Goal: Task Accomplishment & Management: Complete application form

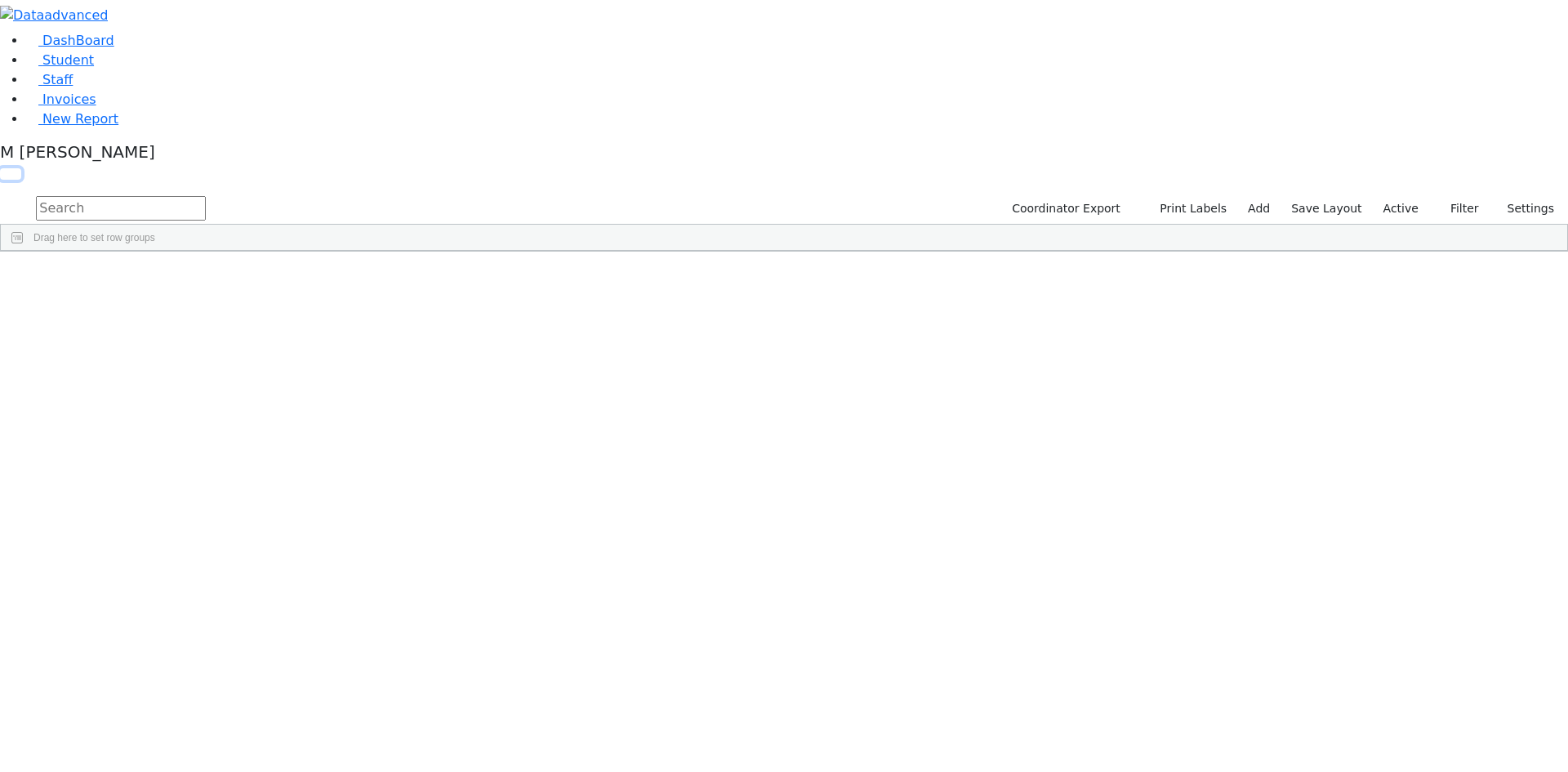
click at [21, 168] on button "button" at bounding box center [11, 174] width 21 height 11
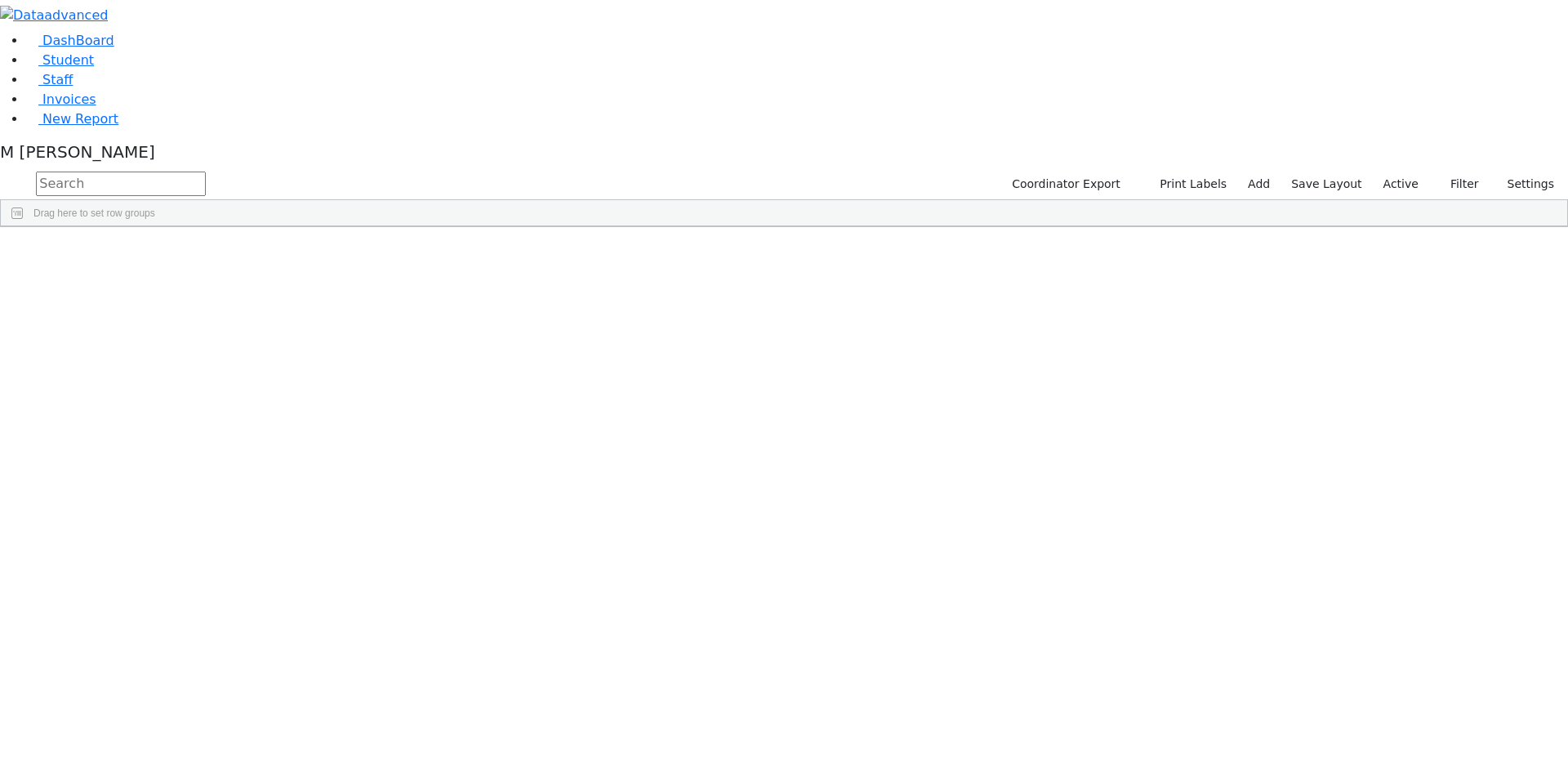
click at [0, 0] on button "button" at bounding box center [0, 0] width 0 height 0
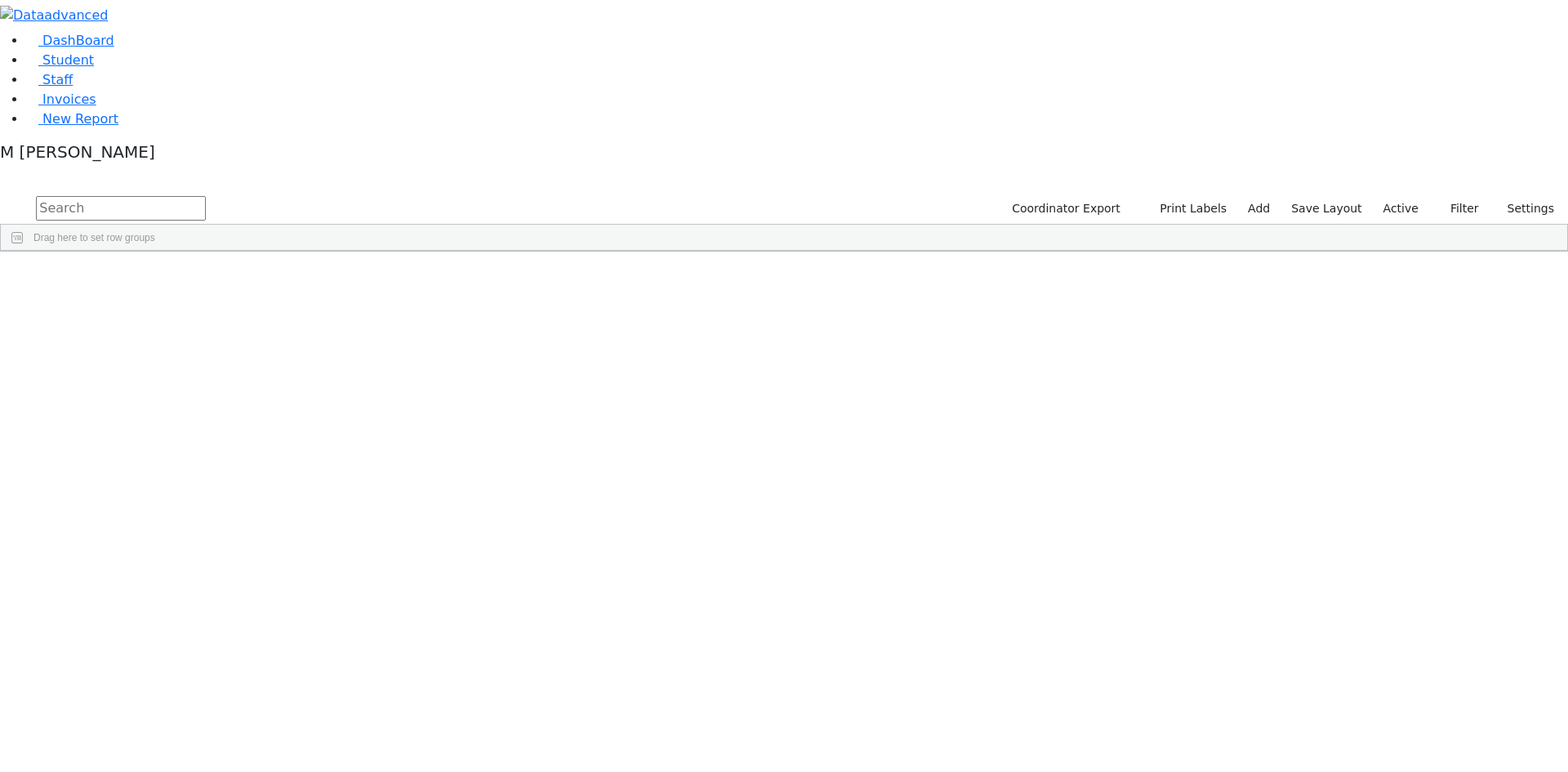
click at [1399, 196] on label "Active" at bounding box center [1401, 208] width 50 height 26
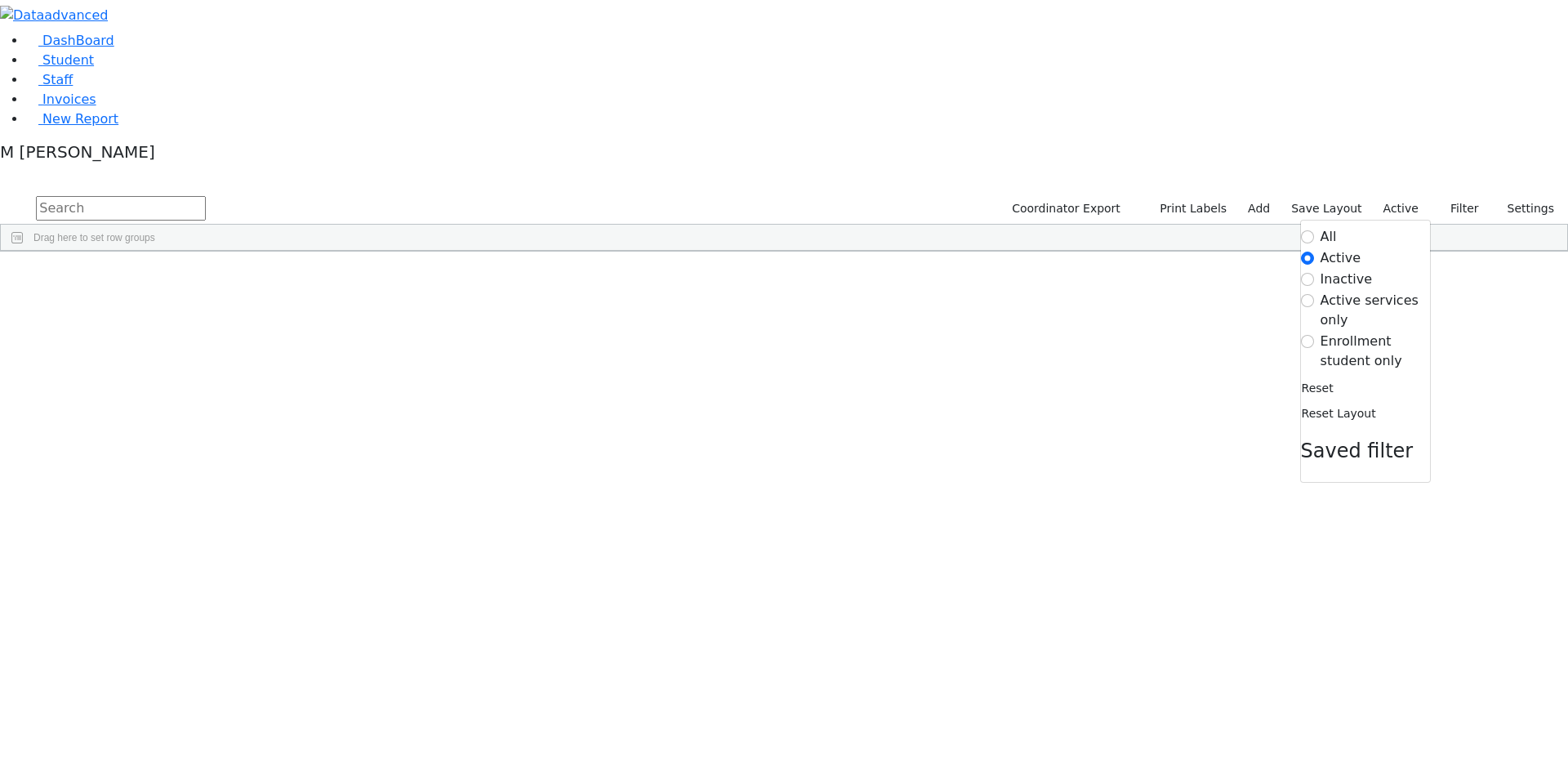
click at [1362, 332] on label "Enrollment student only" at bounding box center [1375, 351] width 110 height 39
click at [1314, 335] on input "Enrollment student only" at bounding box center [1307, 342] width 13 height 13
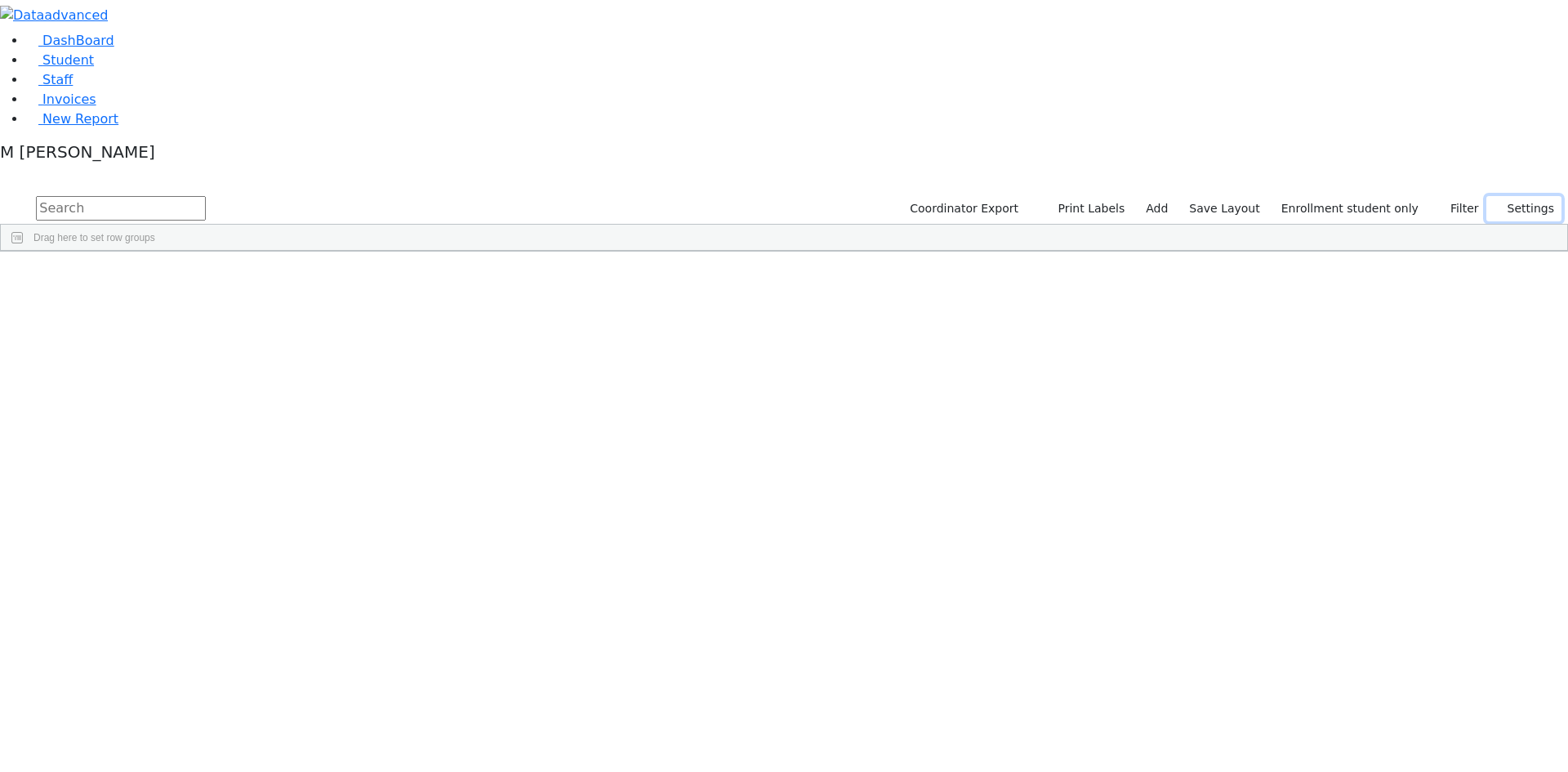
click at [1494, 204] on use "button" at bounding box center [1494, 204] width 0 height 0
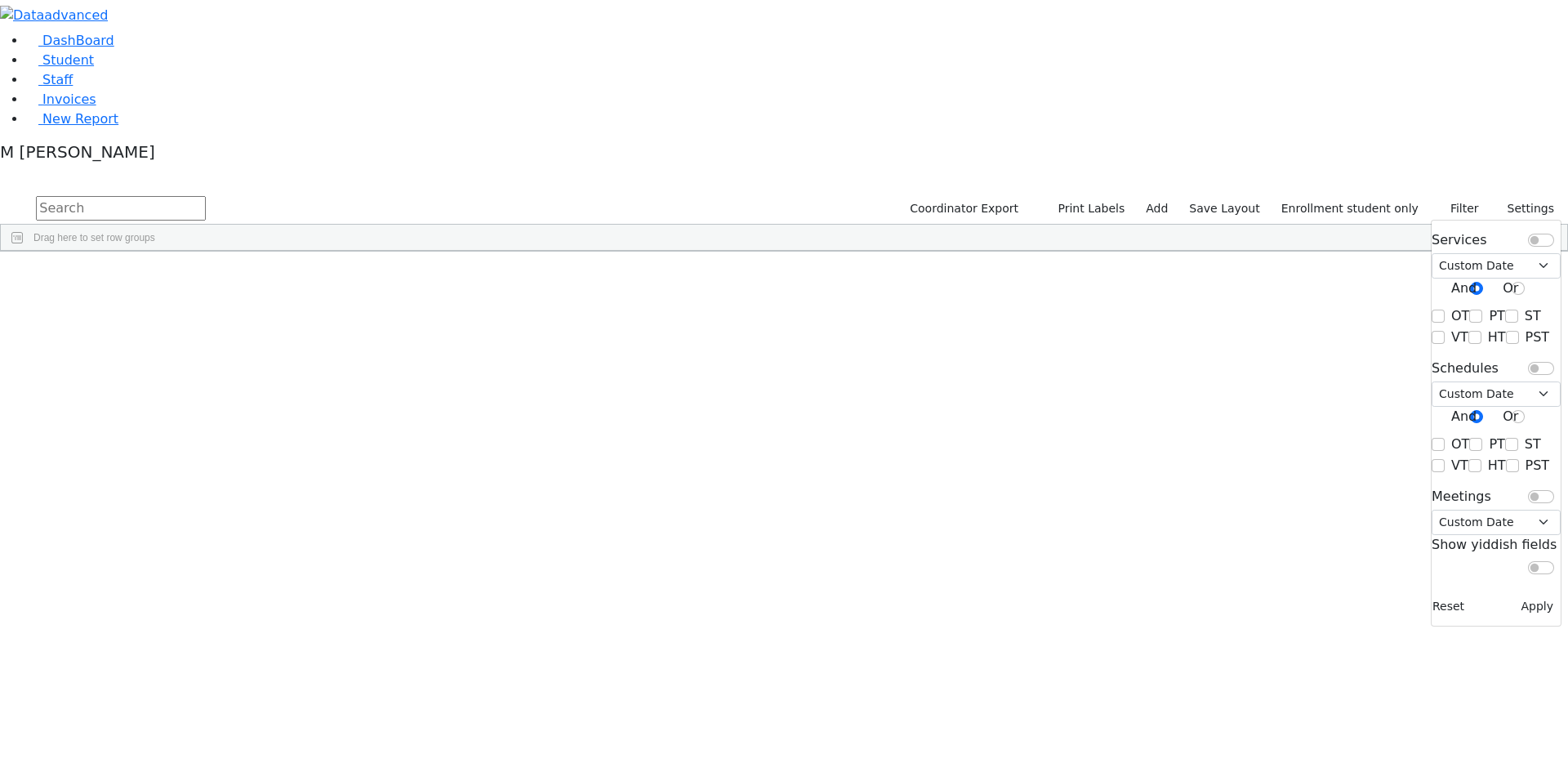
click at [206, 196] on input "text" at bounding box center [121, 208] width 170 height 25
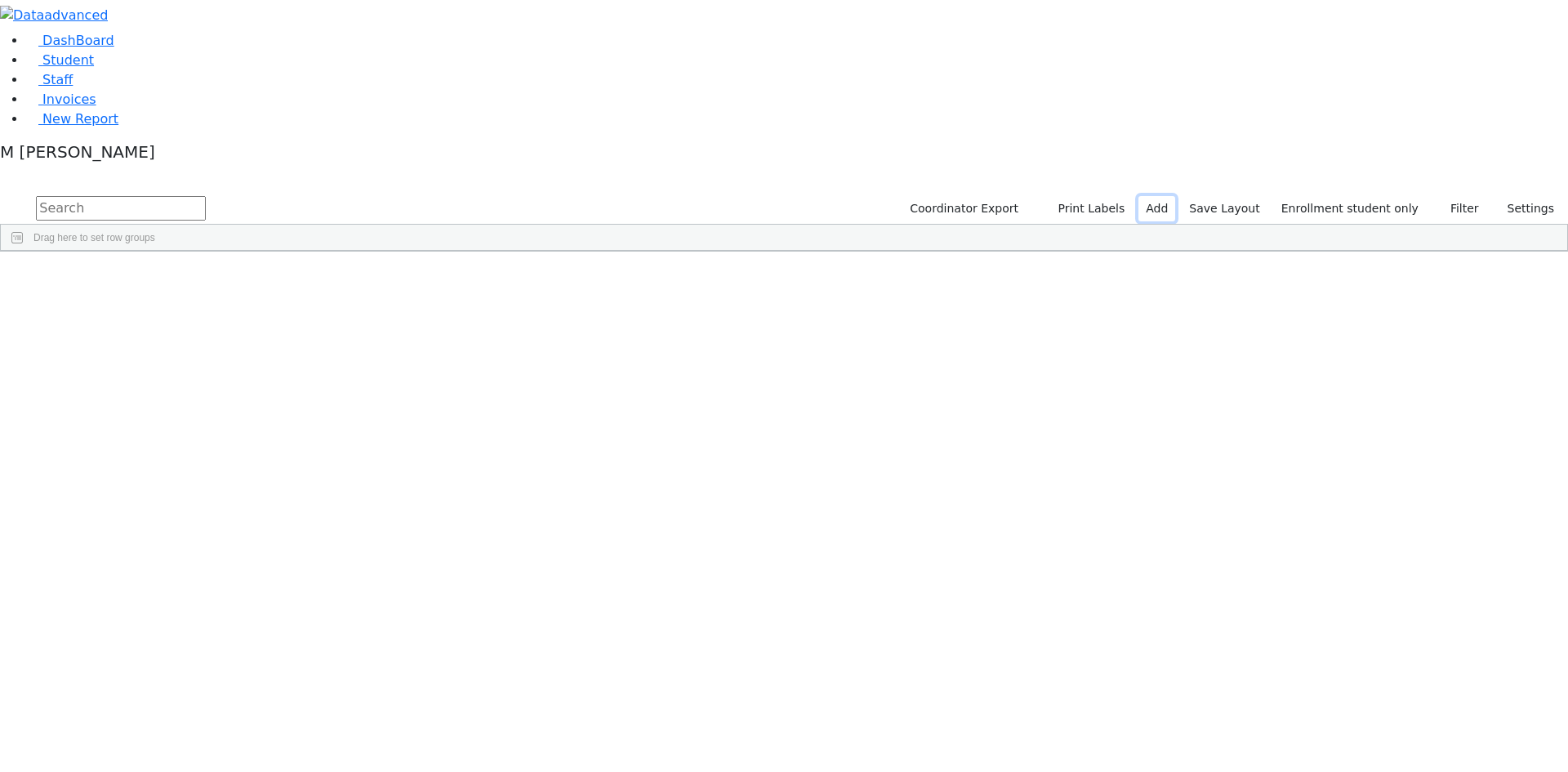
click at [1171, 196] on link "Add" at bounding box center [1156, 208] width 36 height 26
select select "18"
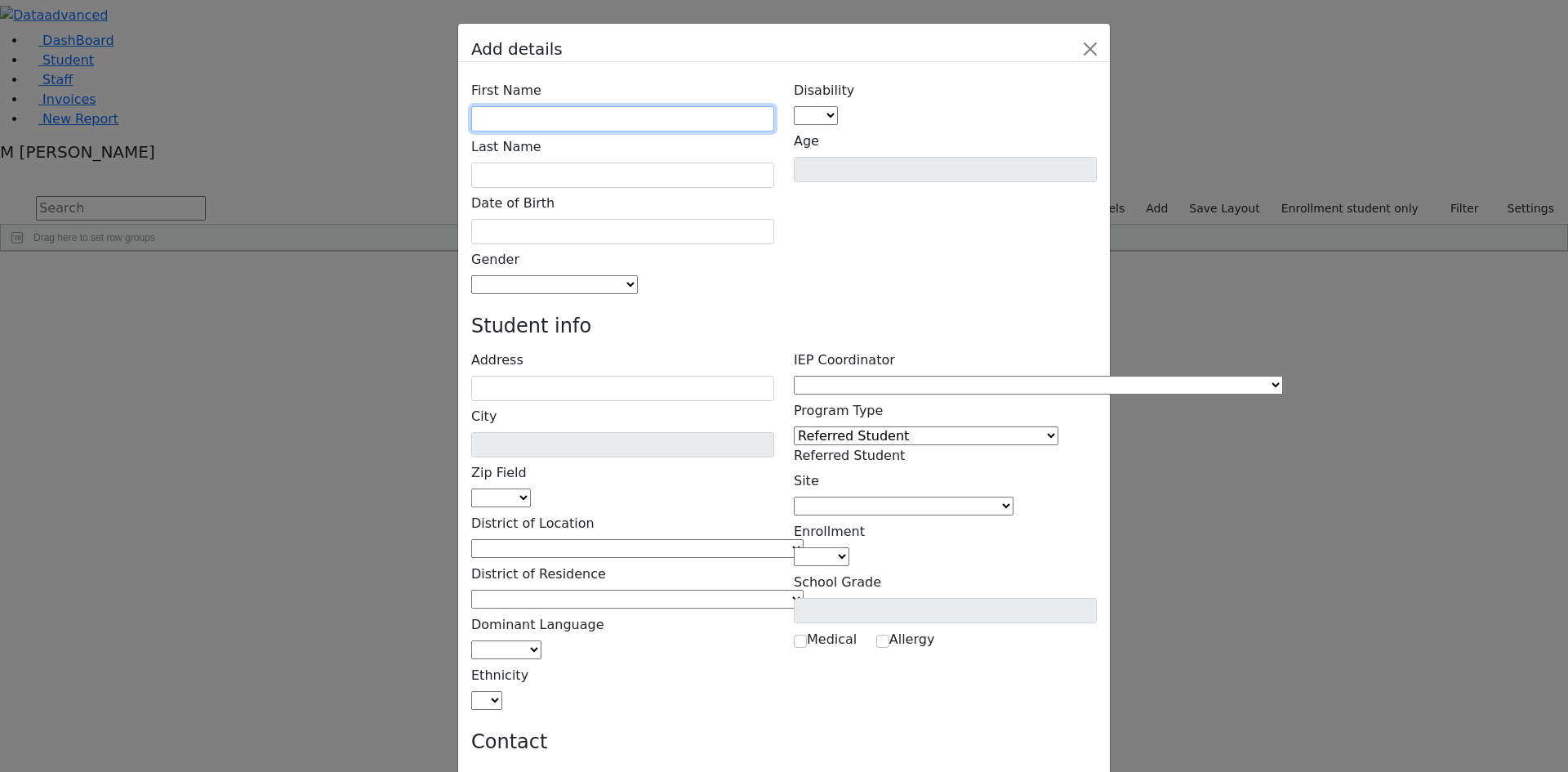
click at [578, 106] on input "text" at bounding box center [622, 118] width 303 height 26
click at [631, 106] on input "Fraidy" at bounding box center [622, 118] width 303 height 26
type input "Fraidy"
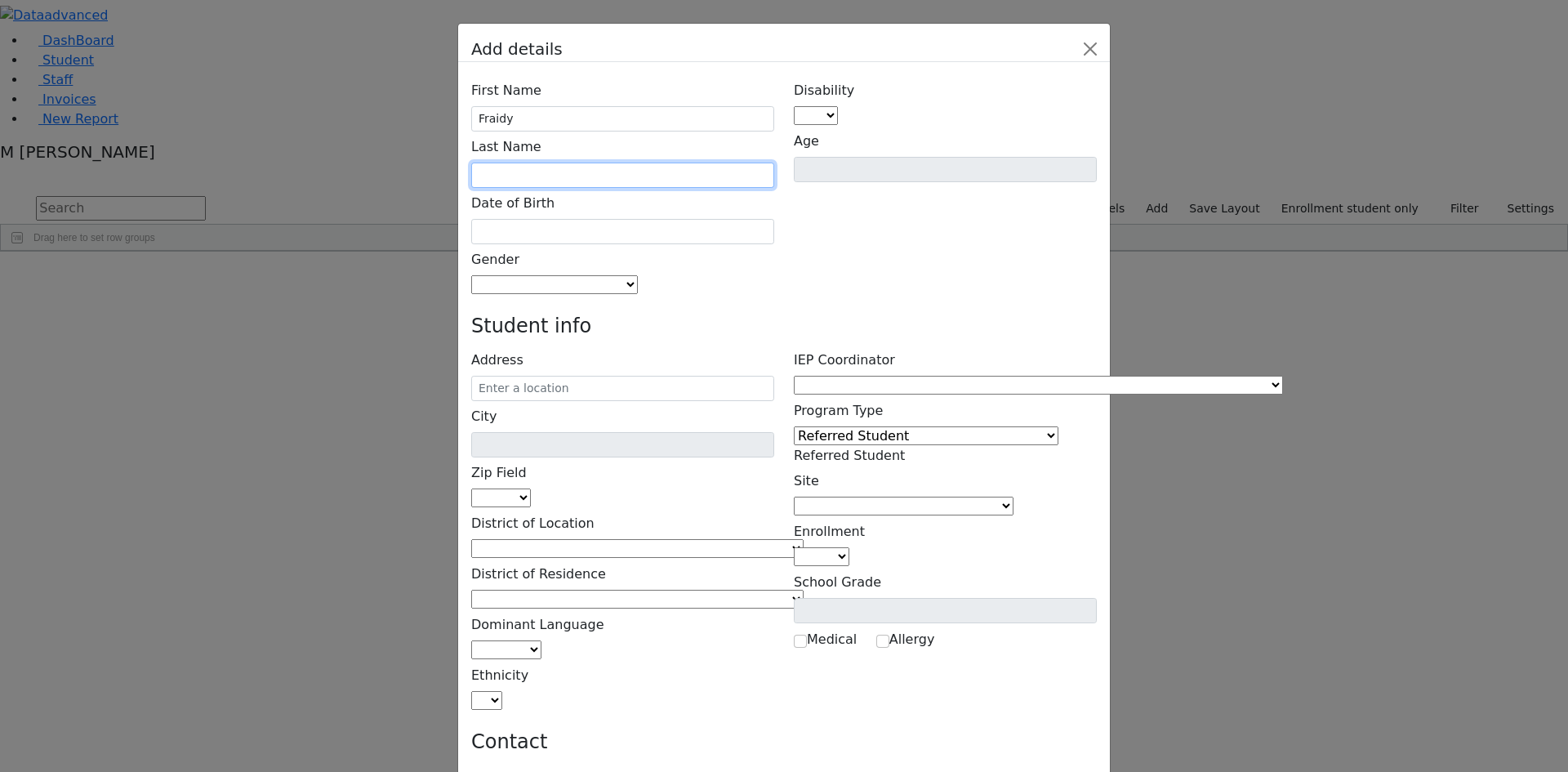
click at [592, 162] on input "text" at bounding box center [622, 175] width 303 height 26
type input "z"
type input "[PERSON_NAME]"
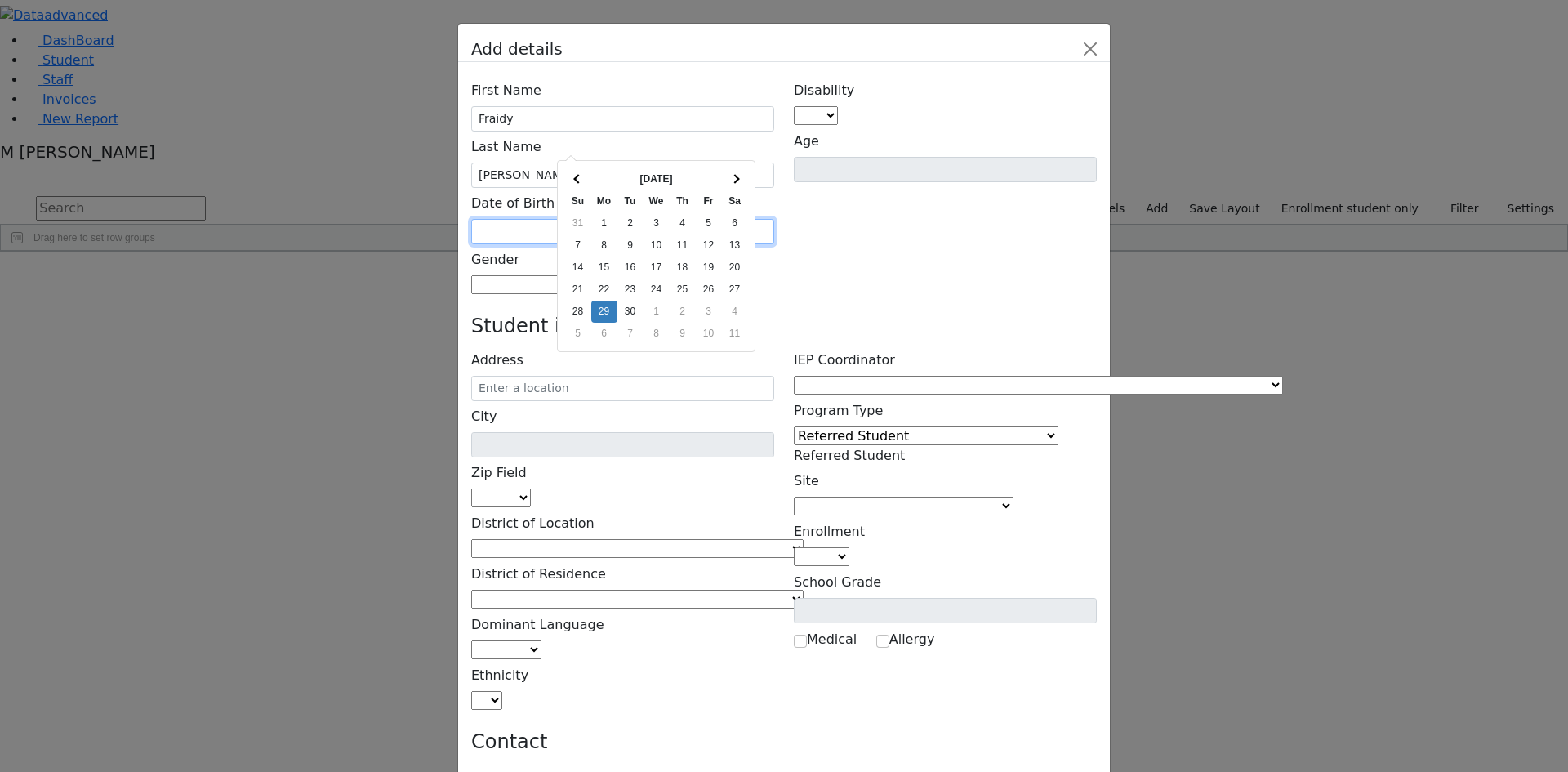
click at [649, 219] on input "text" at bounding box center [622, 231] width 303 height 26
click at [568, 219] on input "text" at bounding box center [622, 231] width 303 height 26
type input "[DATE]"
click at [638, 277] on span at bounding box center [638, 285] width 0 height 15
select select "[DEMOGRAPHIC_DATA]"
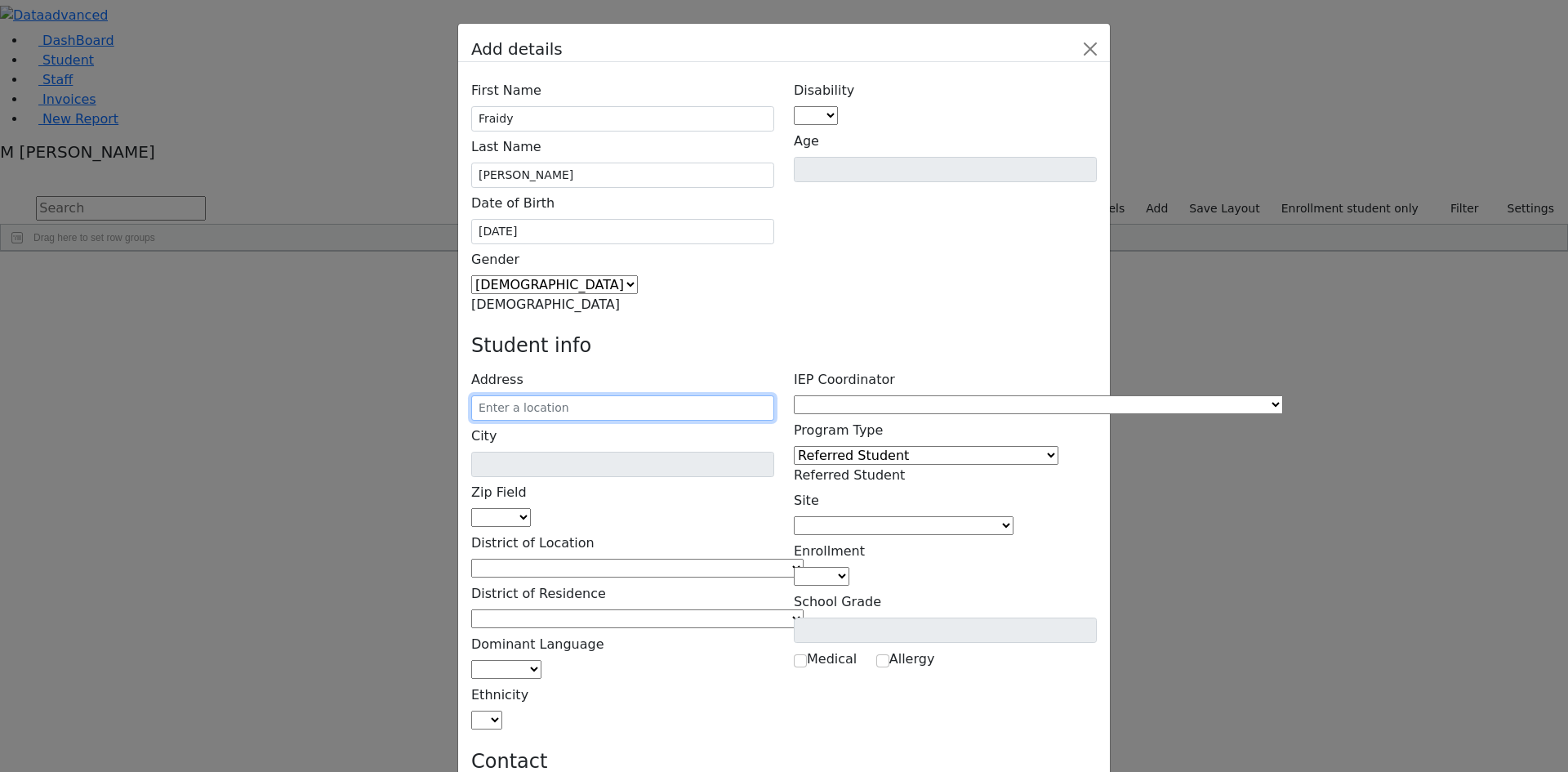
click at [607, 396] on input "text" at bounding box center [622, 408] width 303 height 26
type input "[STREET_ADDRESS]"
type input "Monticello"
select select "12701"
click at [693, 396] on input "[STREET_ADDRESS]" at bounding box center [622, 408] width 303 height 26
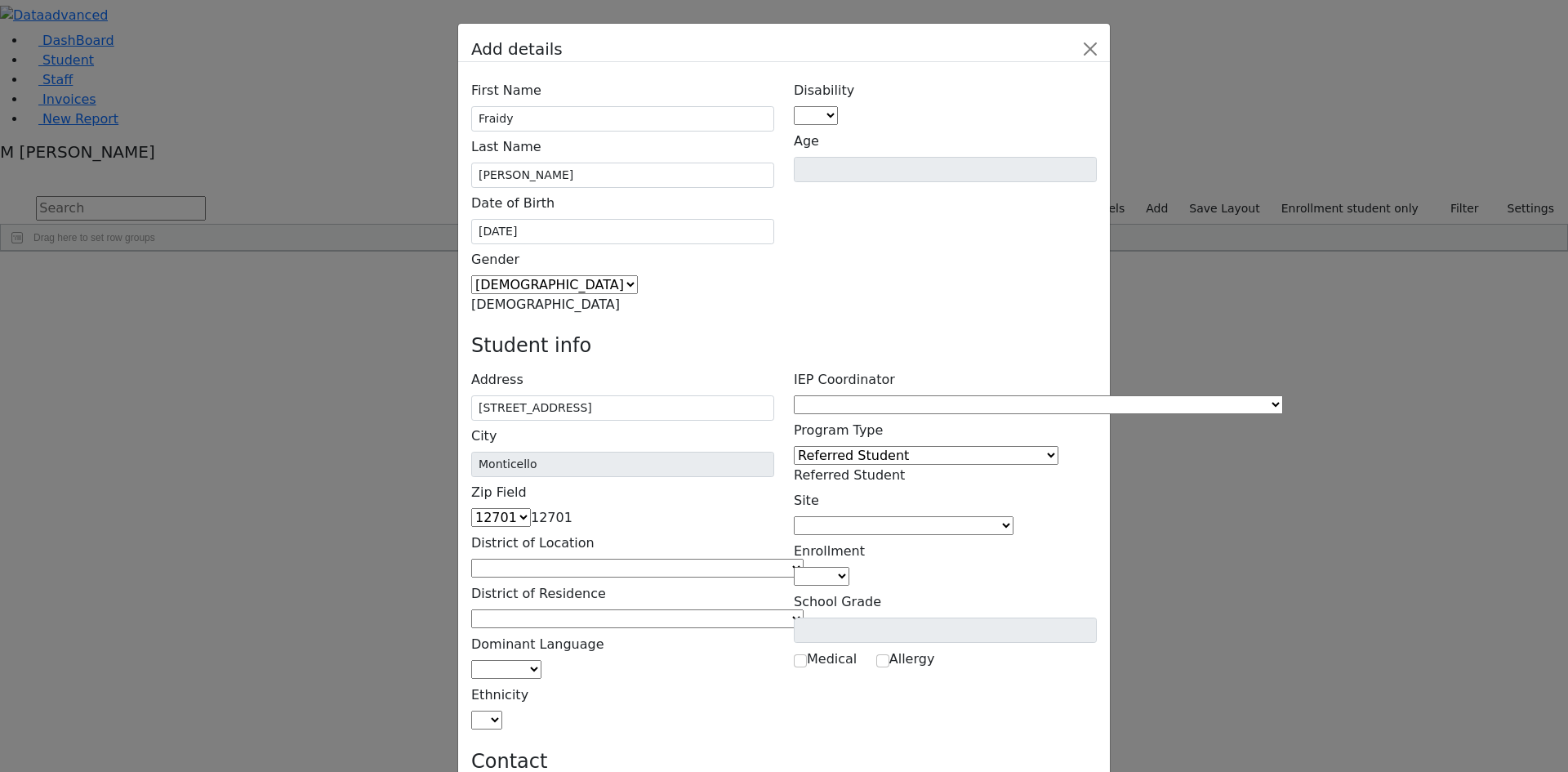
click at [763, 334] on h4 "Student info" at bounding box center [783, 346] width 625 height 24
click at [803, 561] on span at bounding box center [803, 568] width 0 height 15
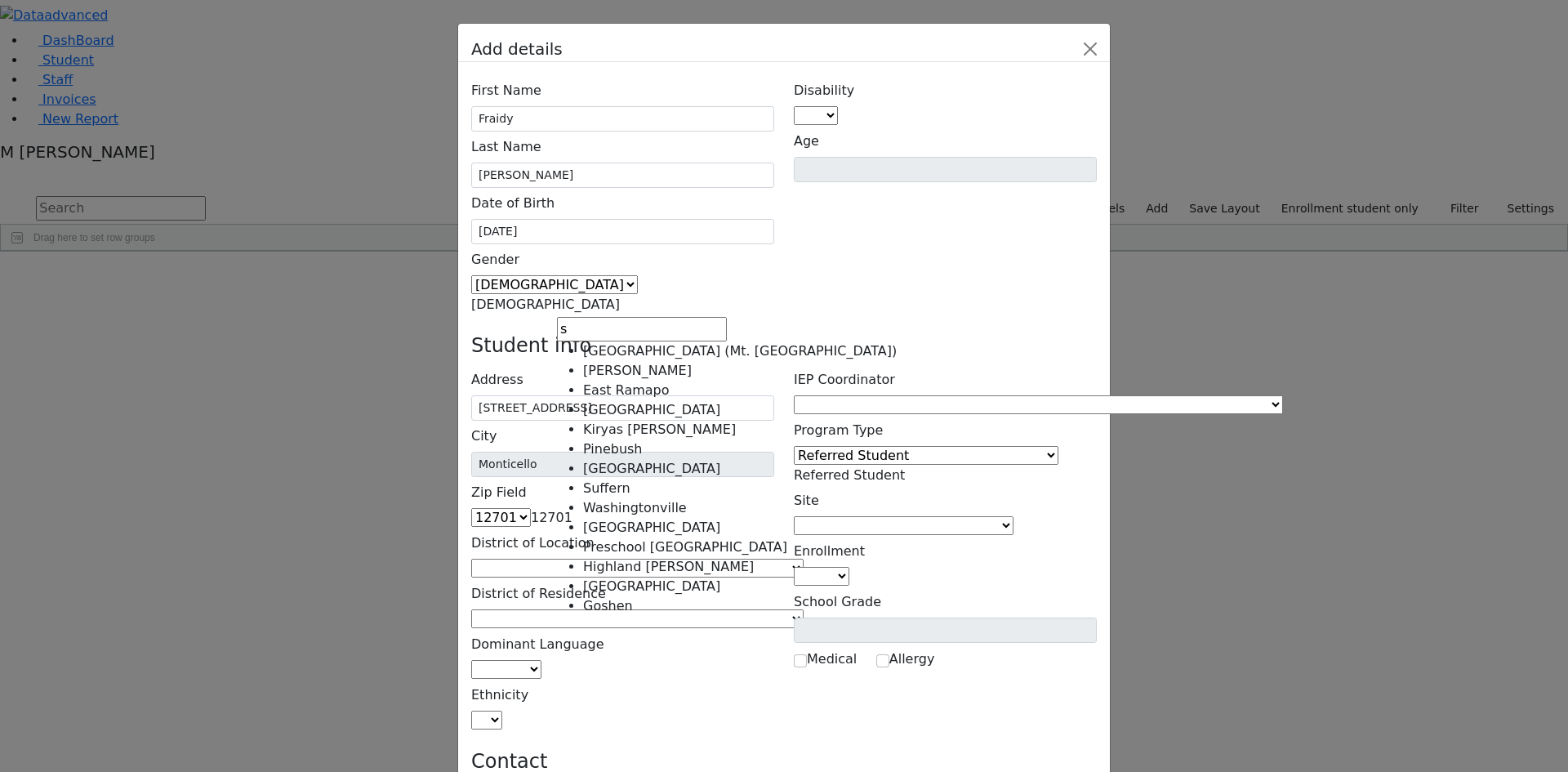
drag, startPoint x: 613, startPoint y: 332, endPoint x: 570, endPoint y: 332, distance: 43.0
click at [570, 332] on input "s" at bounding box center [642, 330] width 170 height 25
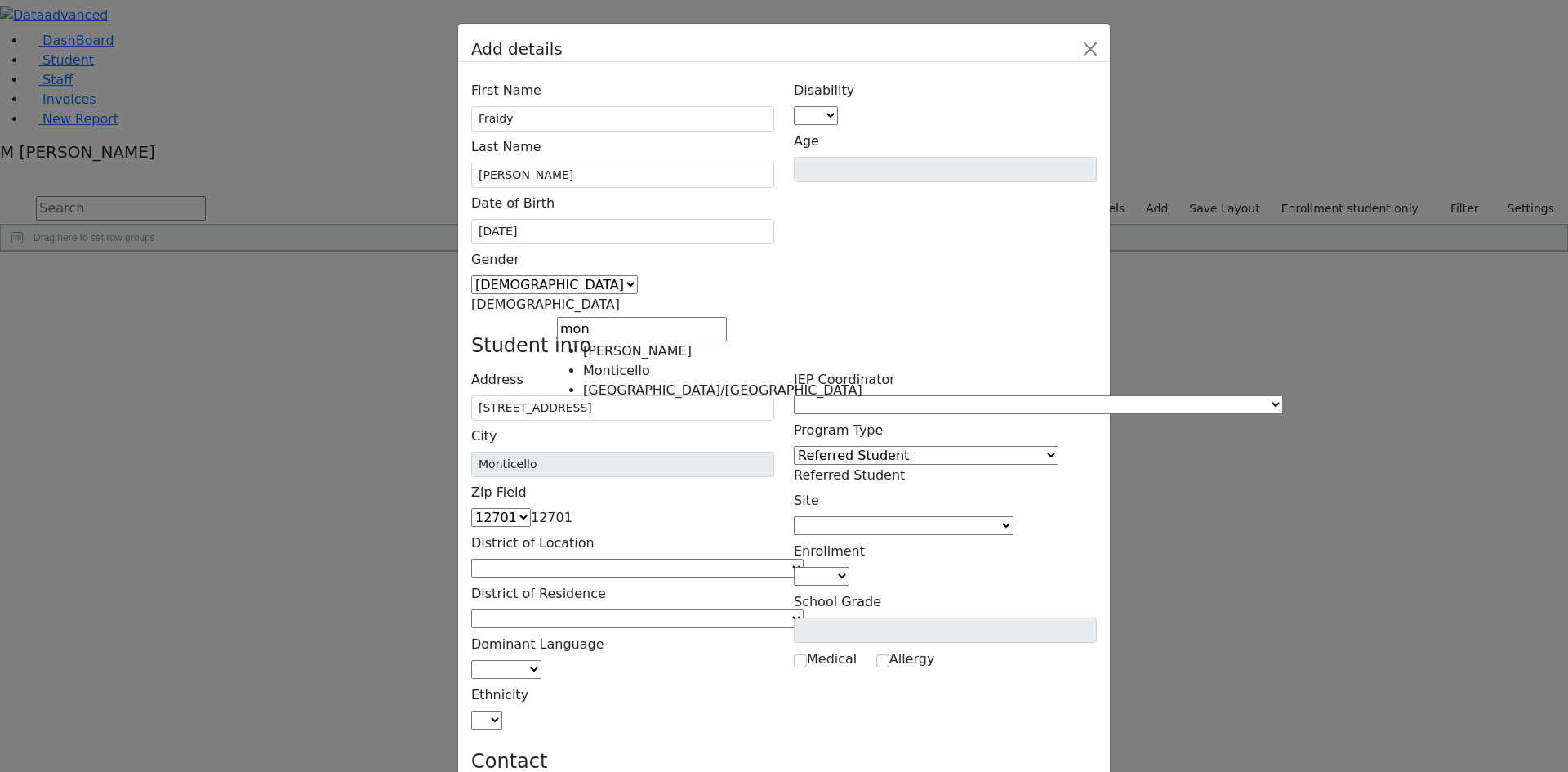
type input "mon"
select select "7"
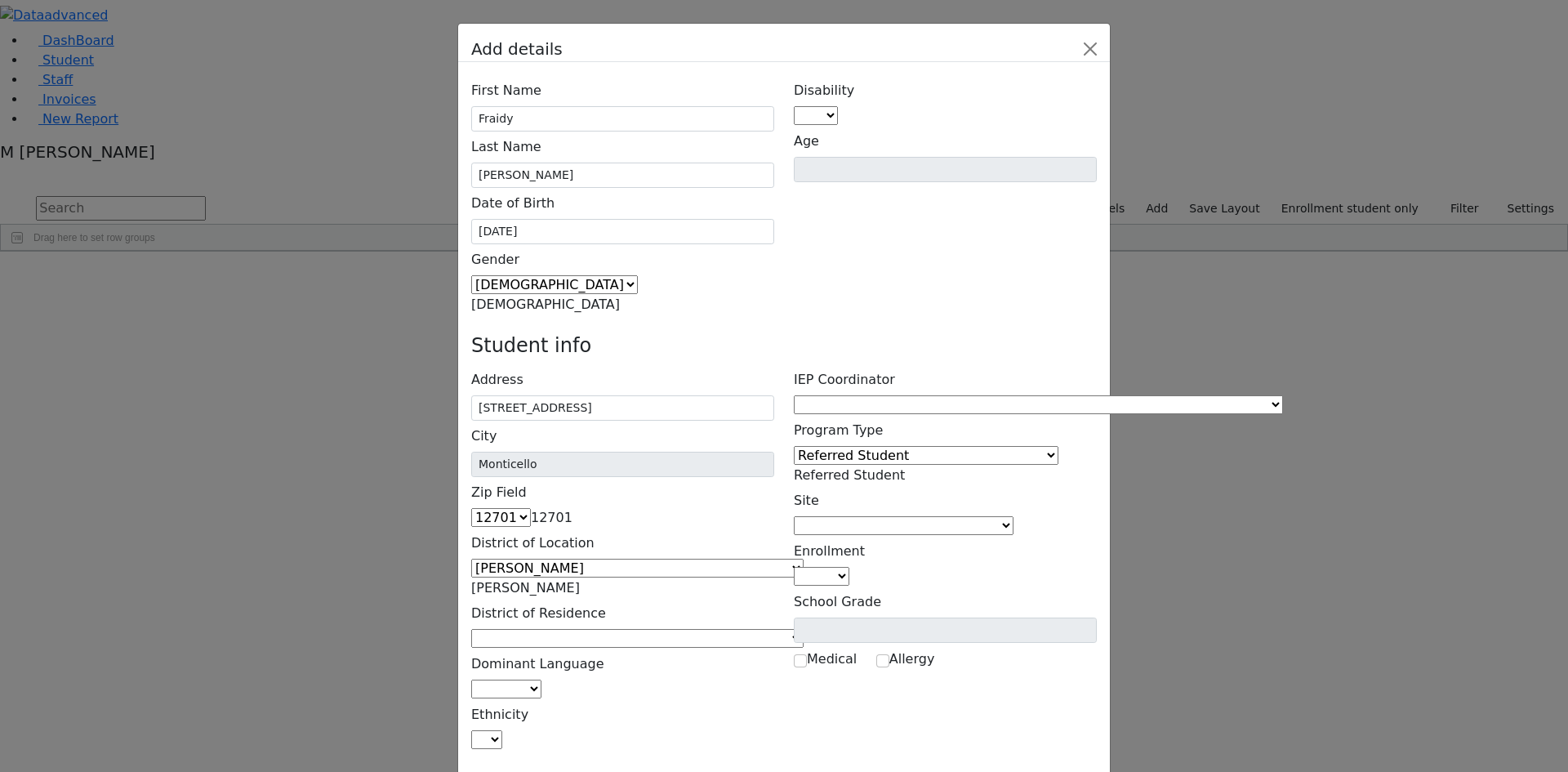
click at [580, 580] on span "[PERSON_NAME]" at bounding box center [525, 588] width 109 height 15
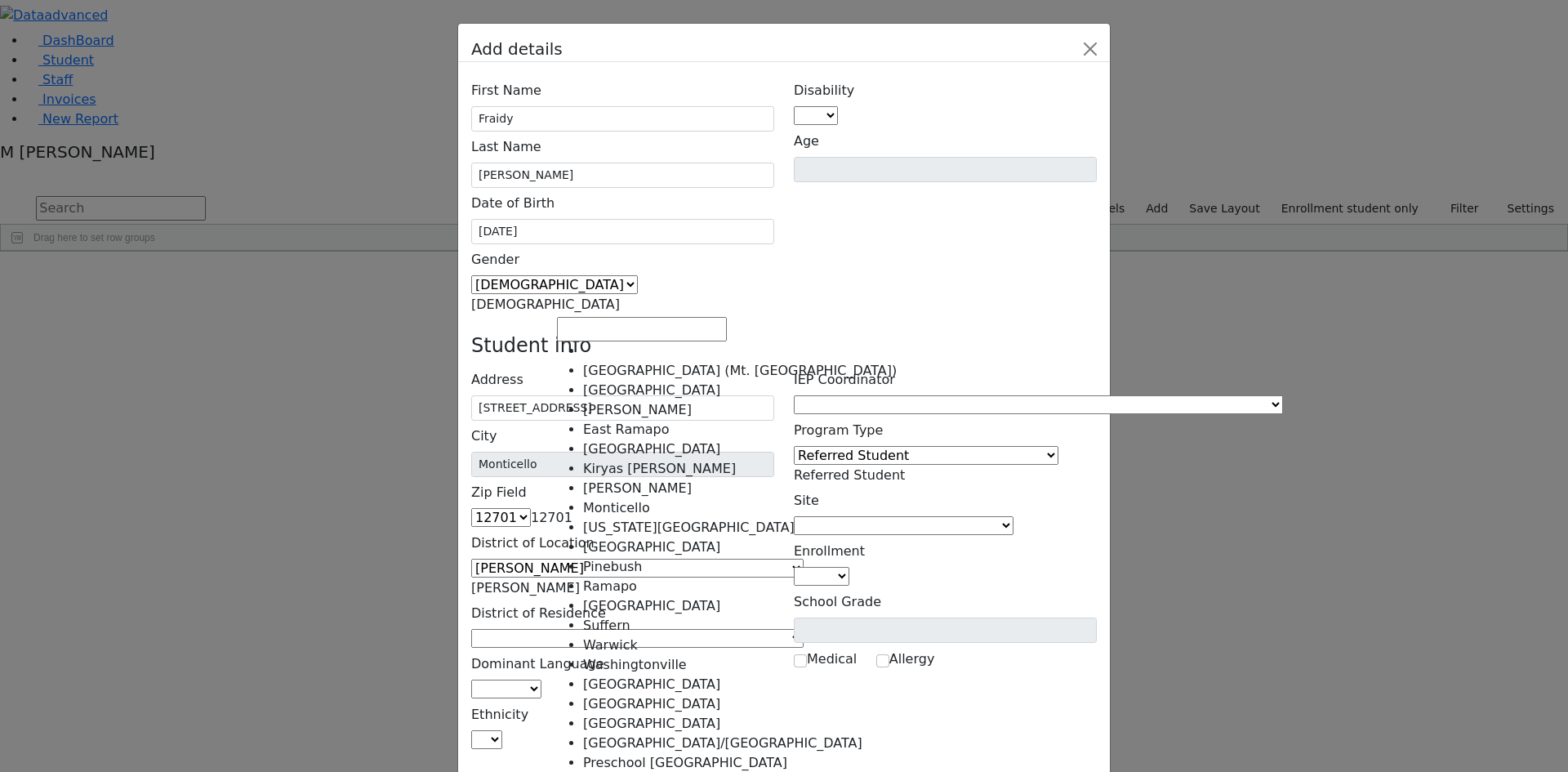
select select "8"
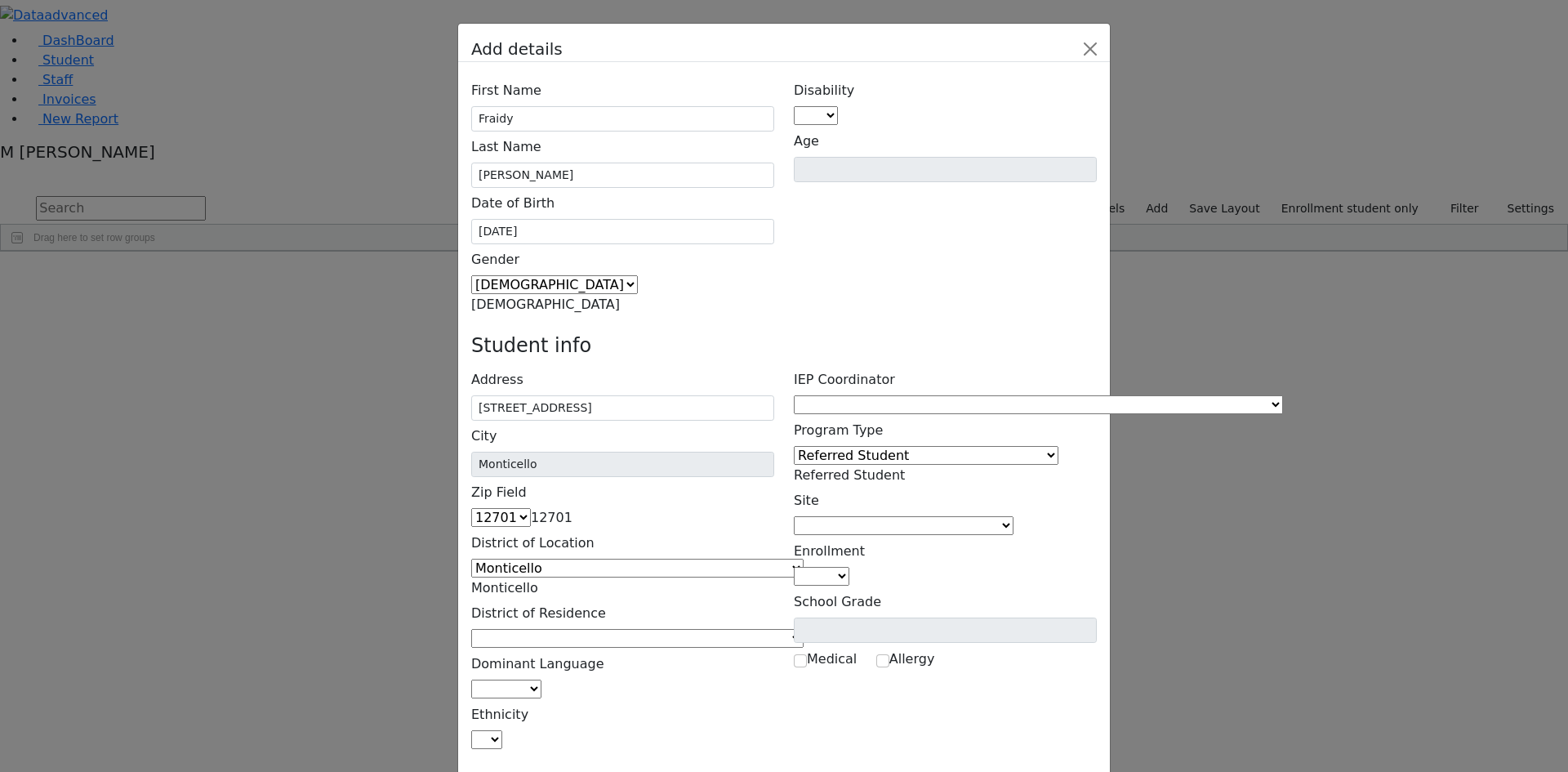
click at [803, 631] on span at bounding box center [803, 638] width 0 height 15
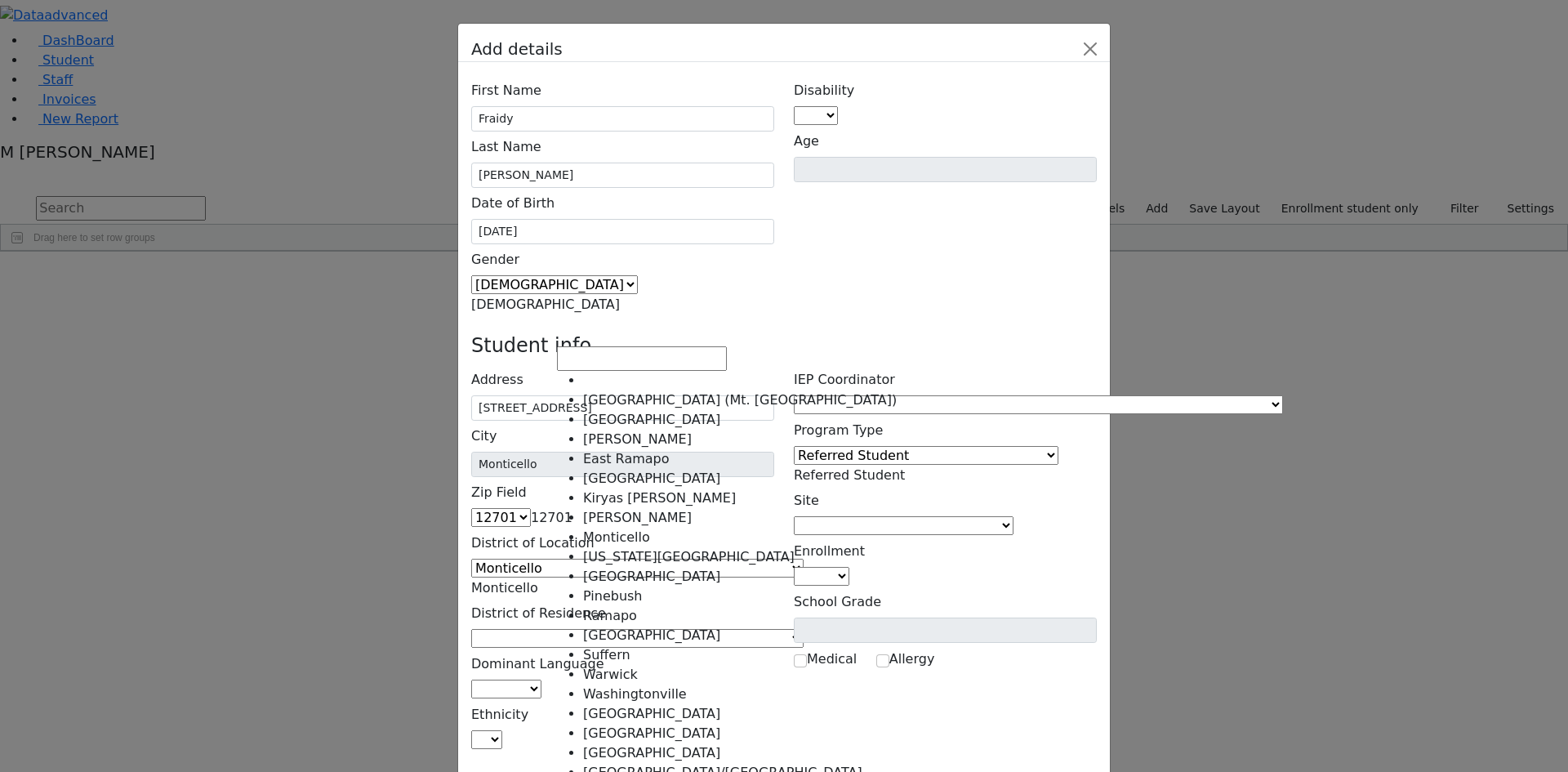
select select "8"
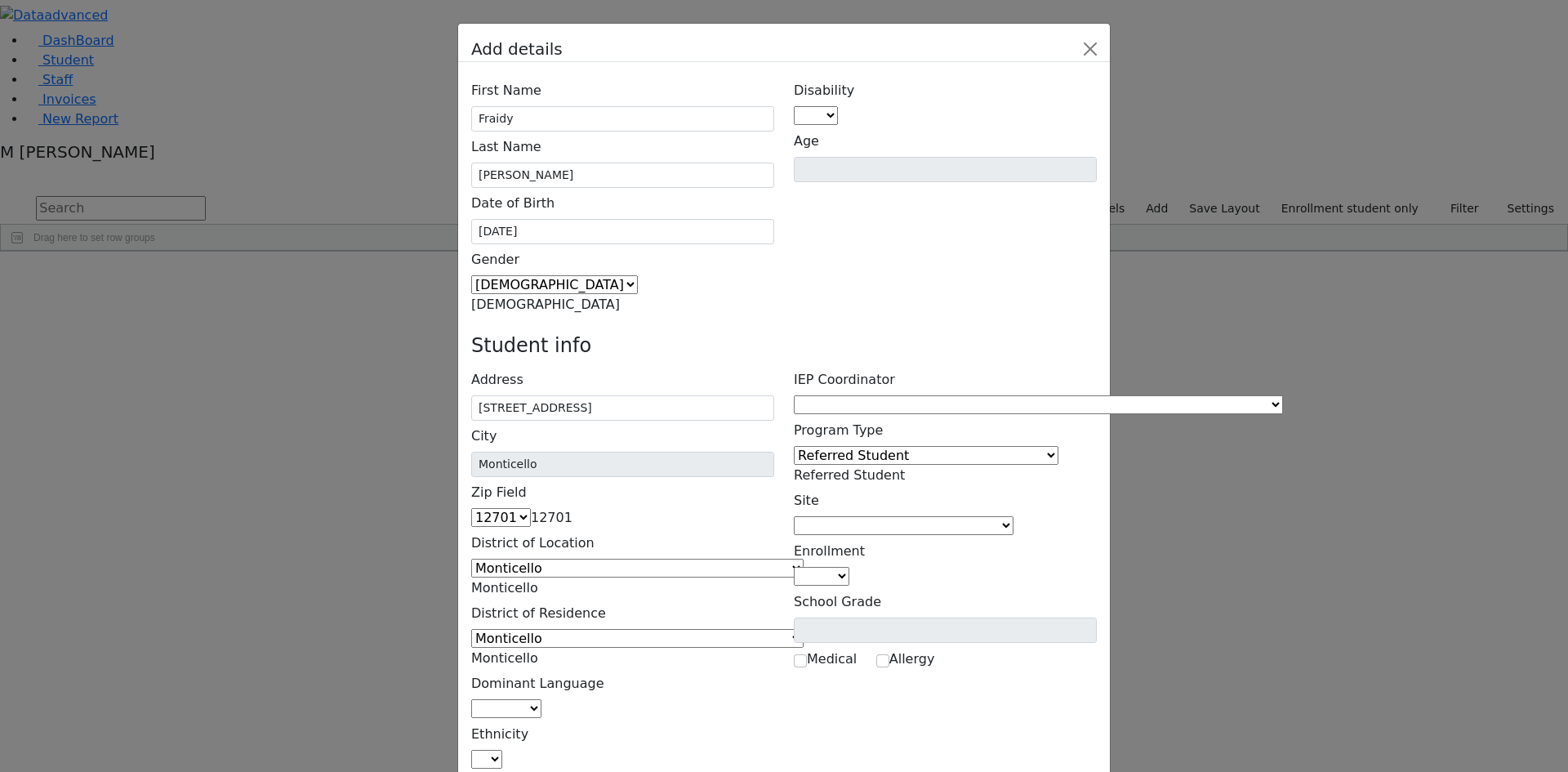
click at [541, 701] on span at bounding box center [541, 709] width 0 height 15
select select "1"
click at [502, 752] on span at bounding box center [502, 760] width 0 height 15
select select "5"
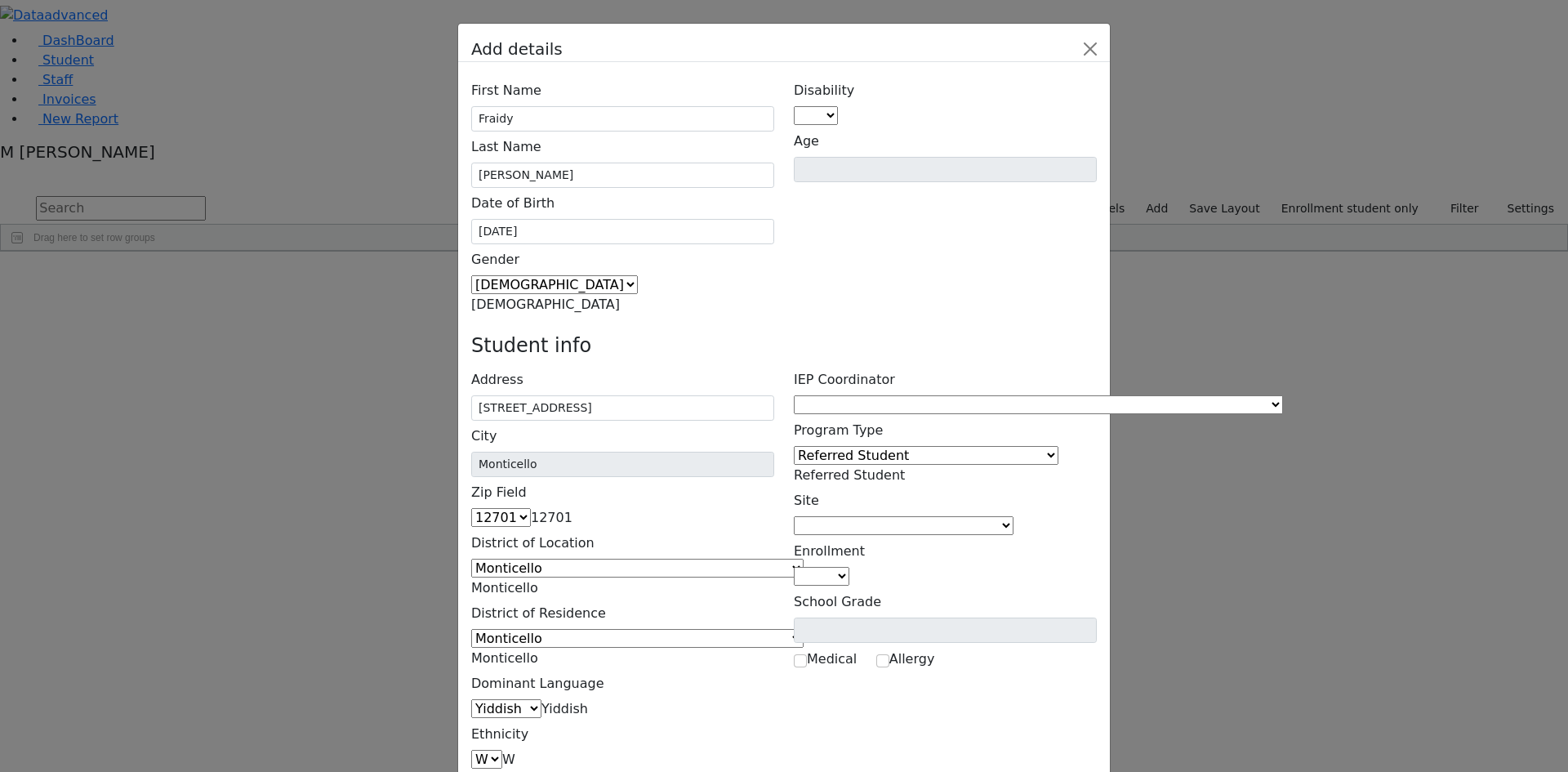
type input "[PERSON_NAME]"
type input "[STREET_ADDRESS]"
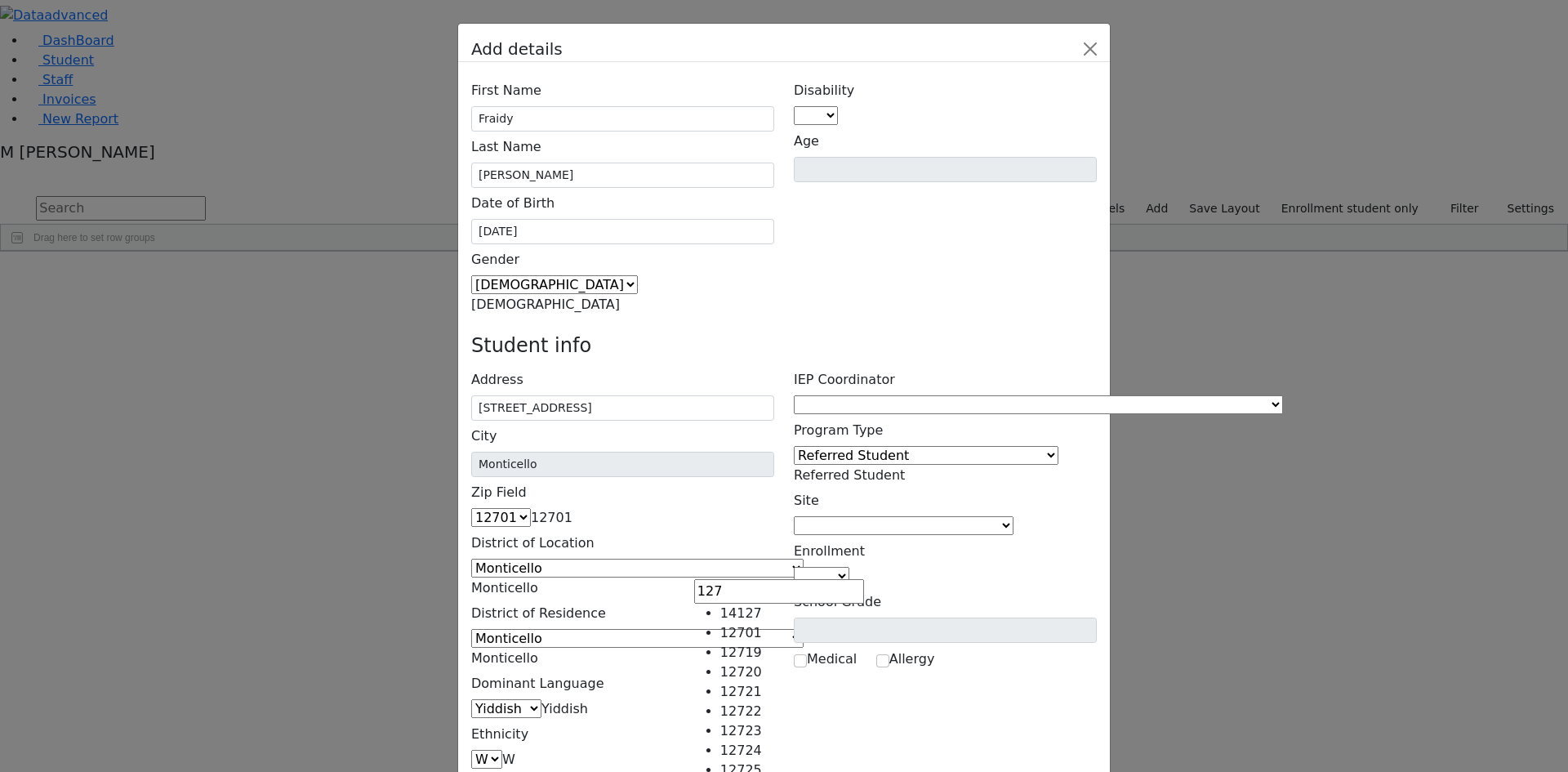
type input "127"
select select "12701"
type input "[PERSON_NAME]"
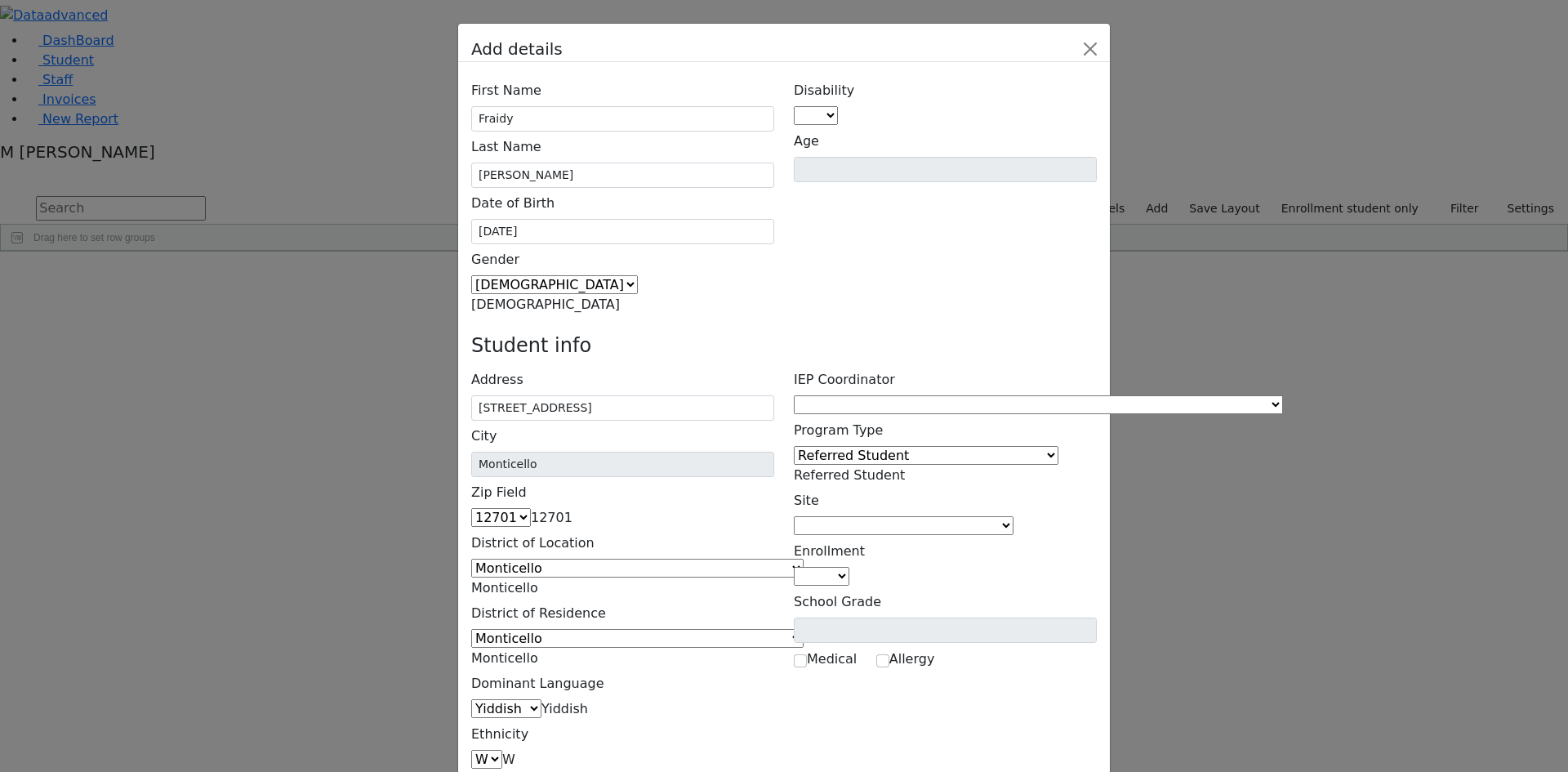
type input "[STREET_ADDRESS]"
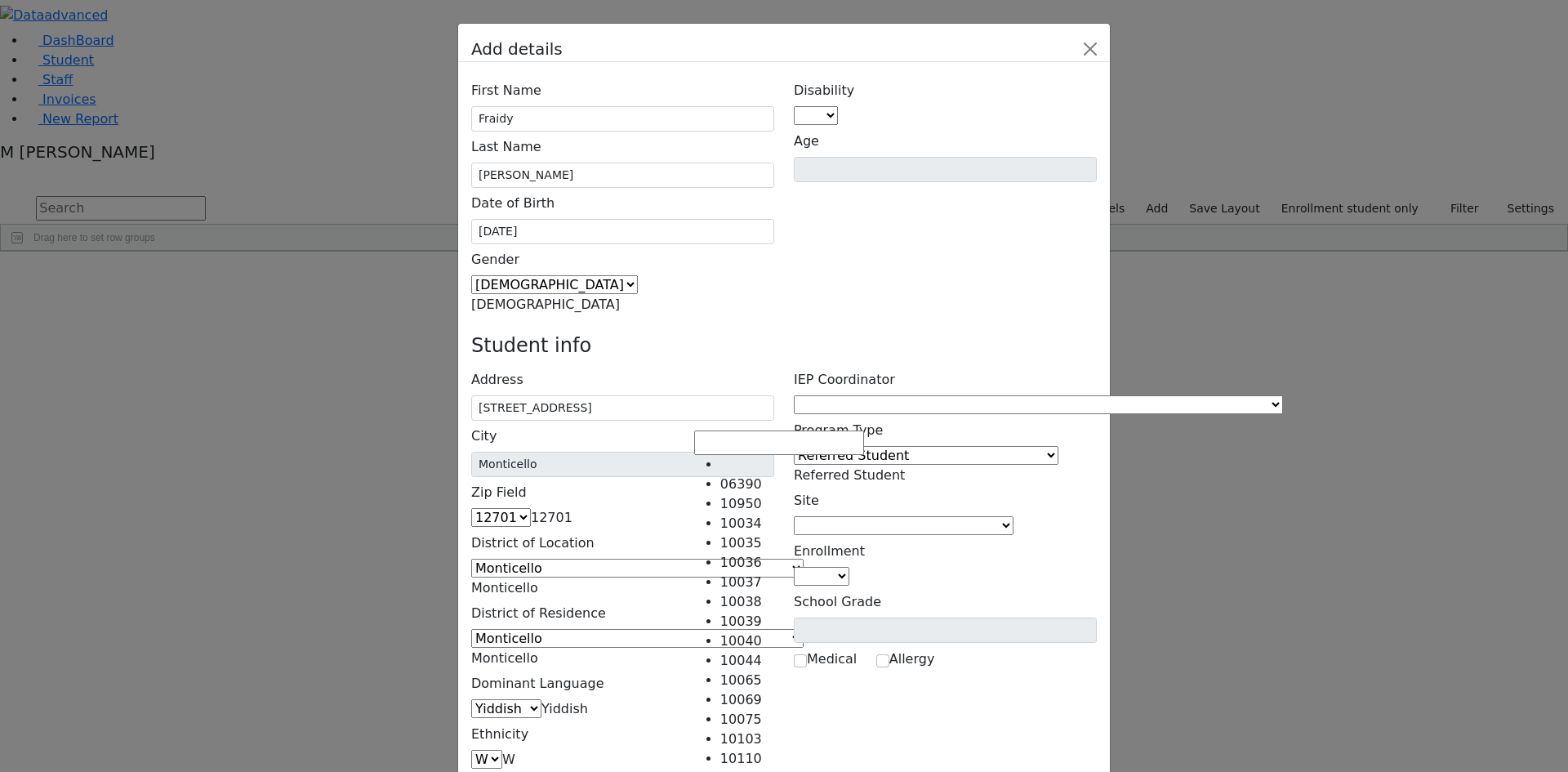
type input "127"
select select "12701"
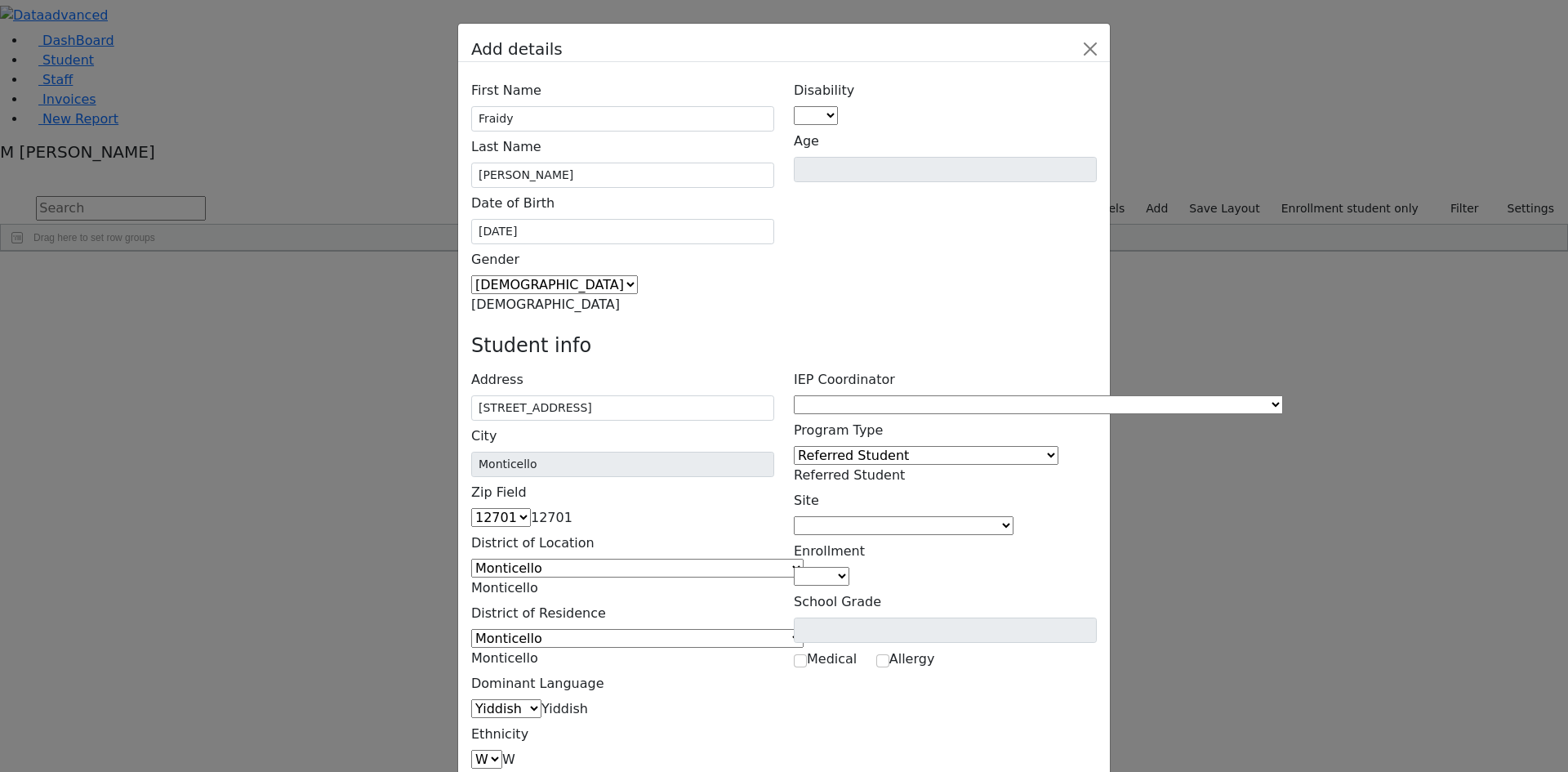
scroll to position [0, 0]
type input "[PHONE_NUMBER]"
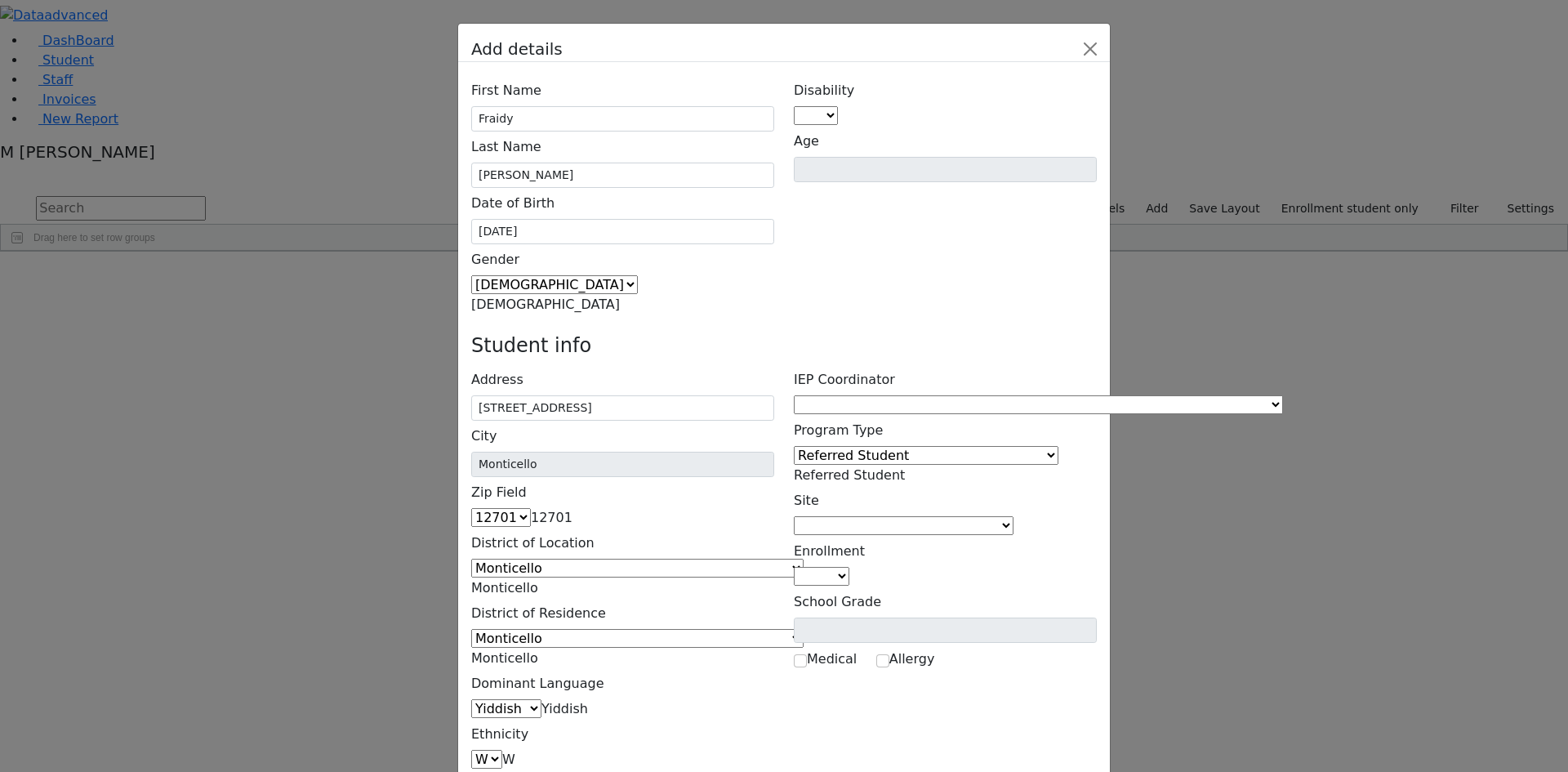
scroll to position [105, 0]
type input "[PHONE_NUMBER]"
drag, startPoint x: 960, startPoint y: 532, endPoint x: 1063, endPoint y: 533, distance: 103.0
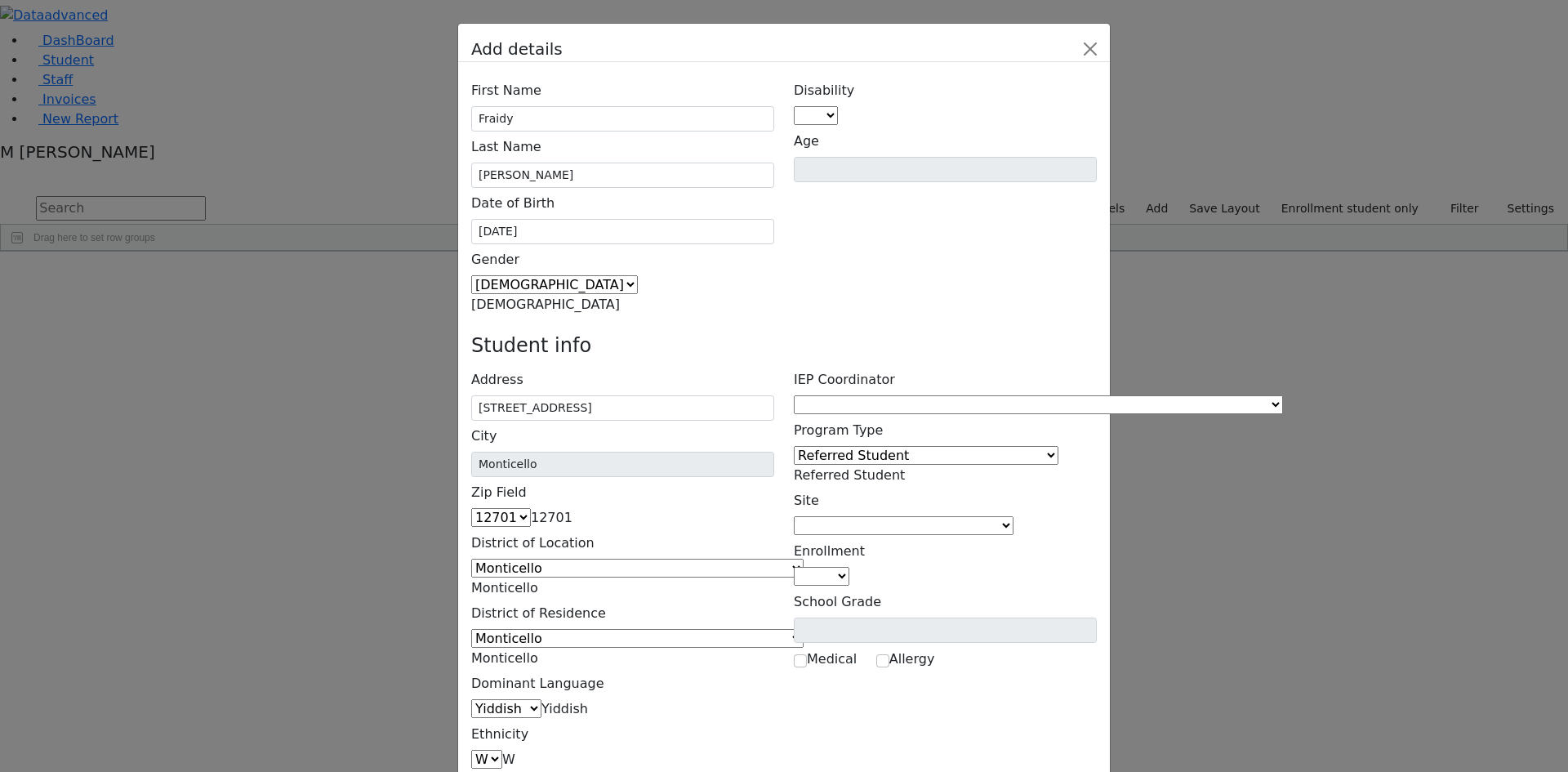
paste input "[PHONE_NUMBER]"
type input "[PHONE_NUMBER]"
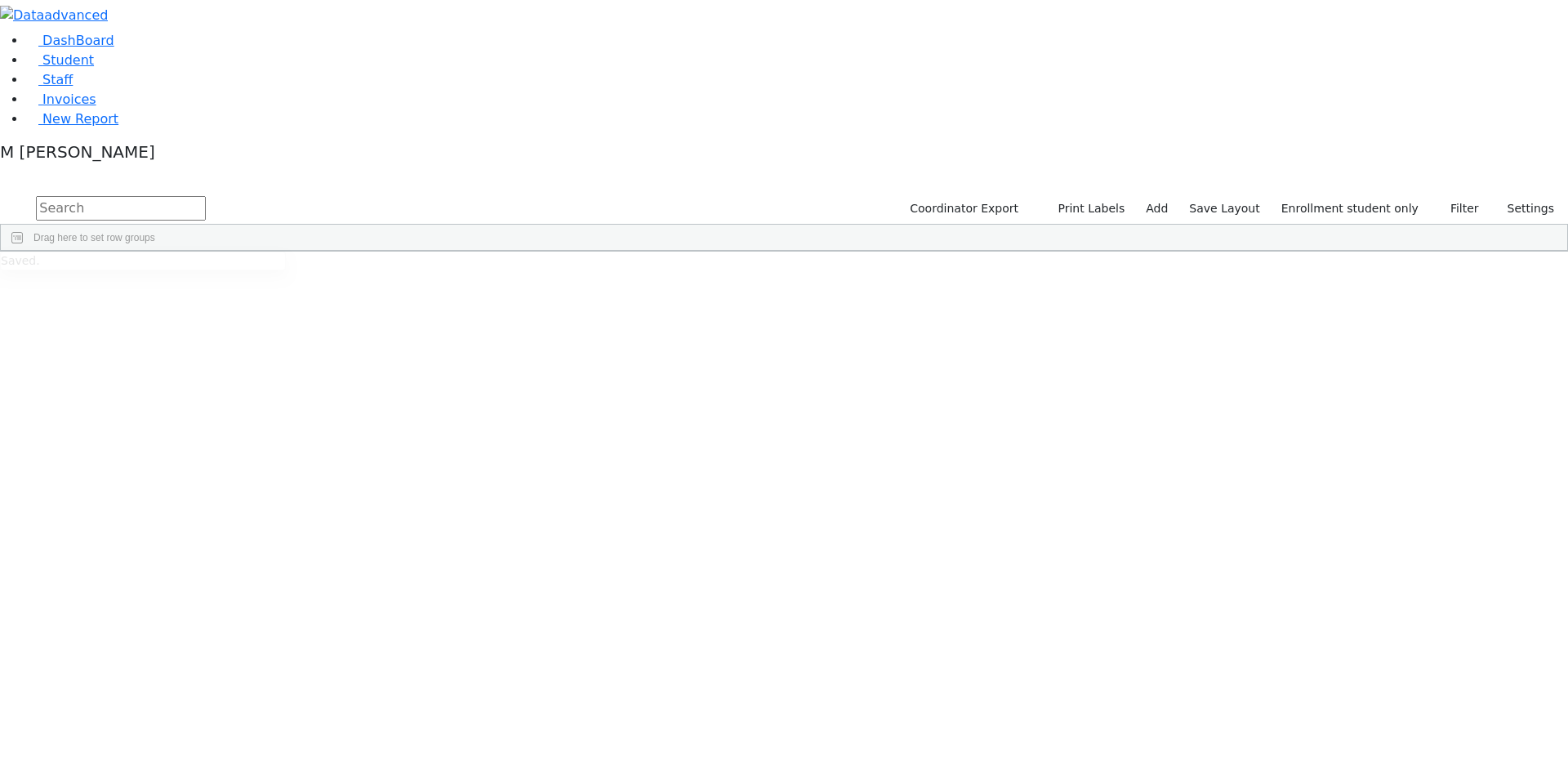
scroll to position [259, 0]
click at [243, 590] on div "Fraidy" at bounding box center [203, 602] width 78 height 23
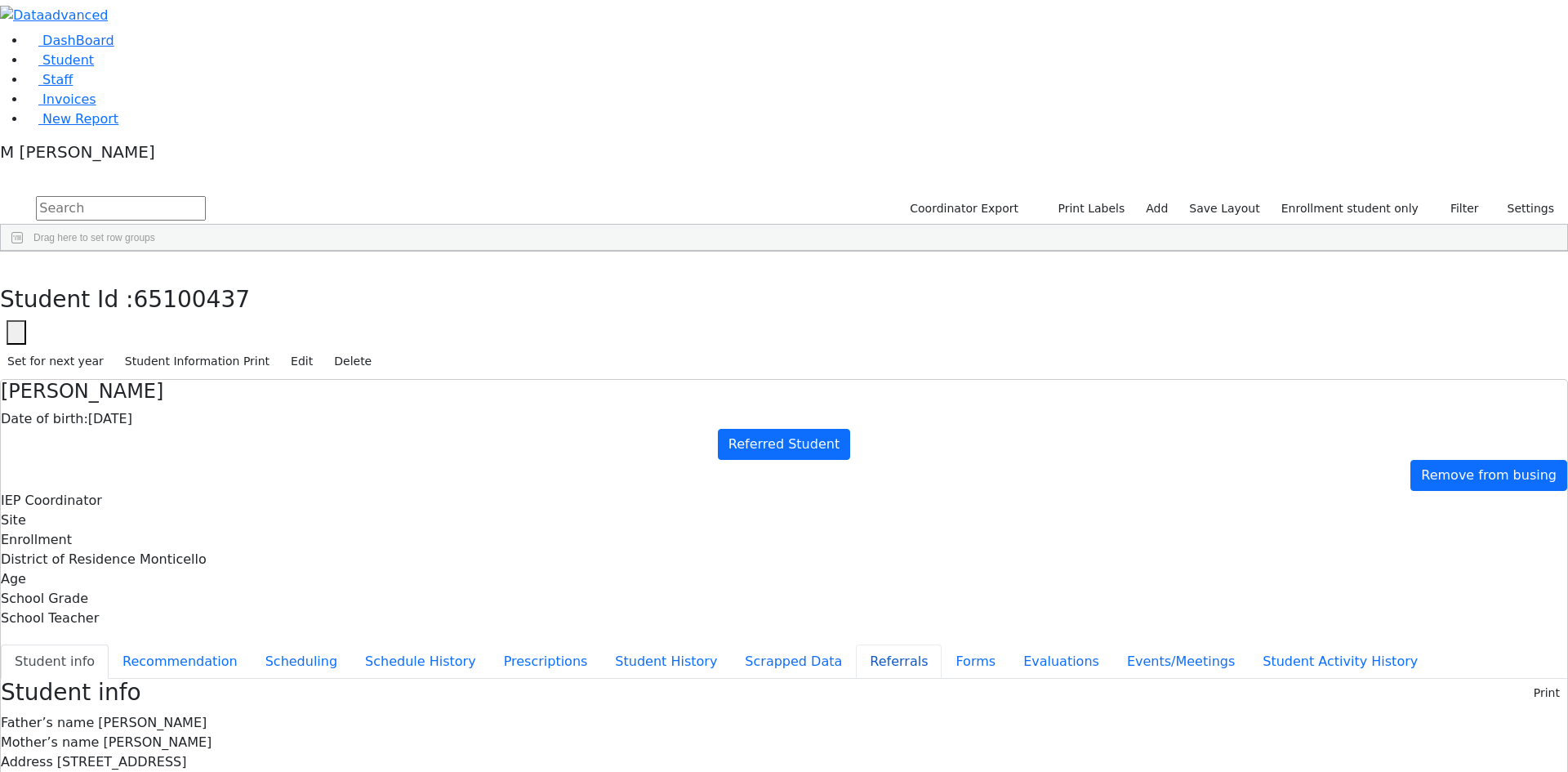
click at [856, 645] on button "Referrals" at bounding box center [899, 662] width 86 height 34
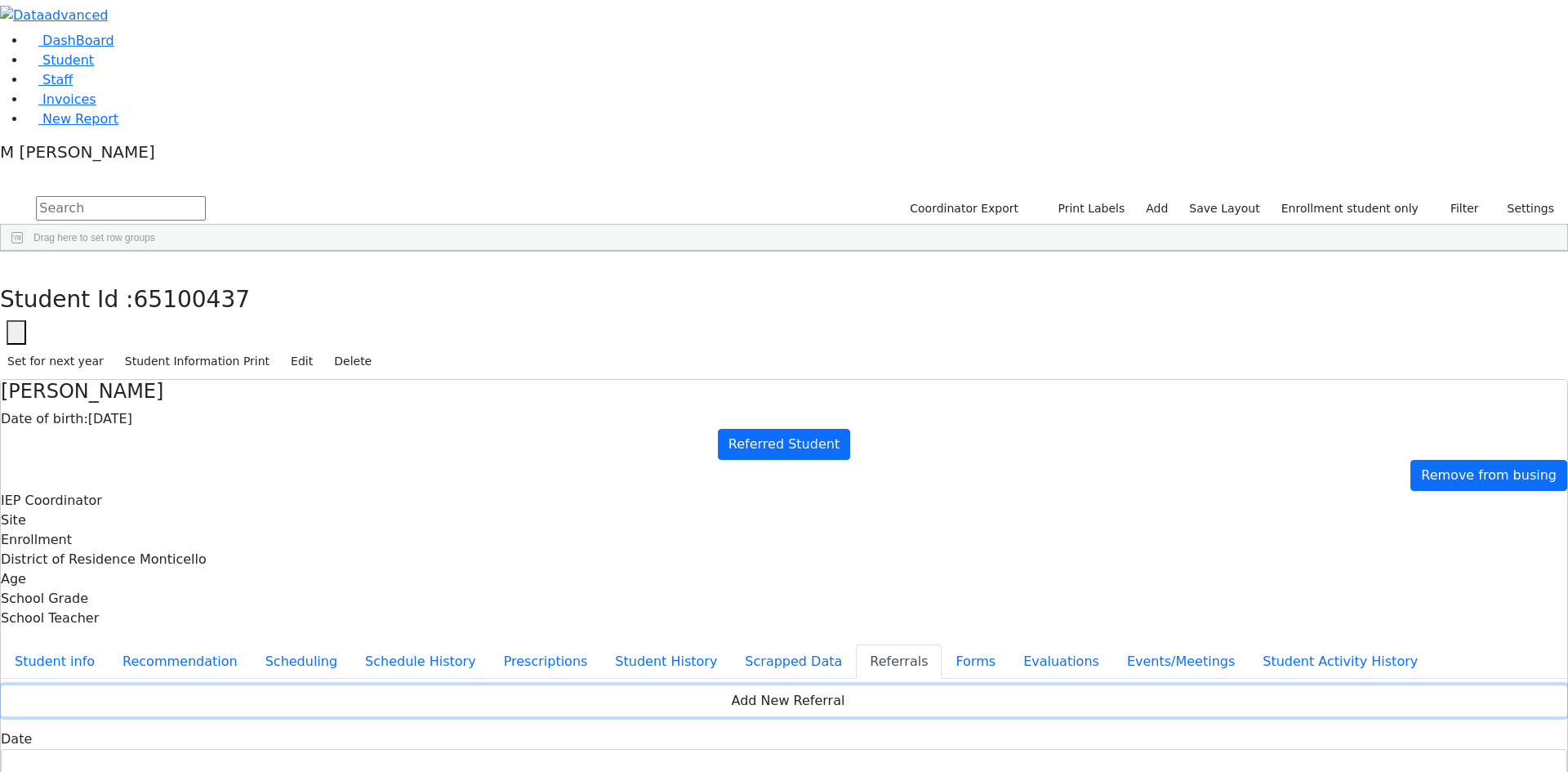
drag, startPoint x: 1105, startPoint y: 209, endPoint x: 1057, endPoint y: 227, distance: 51.3
click at [1104, 685] on button "Add New Referral" at bounding box center [784, 700] width 1566 height 31
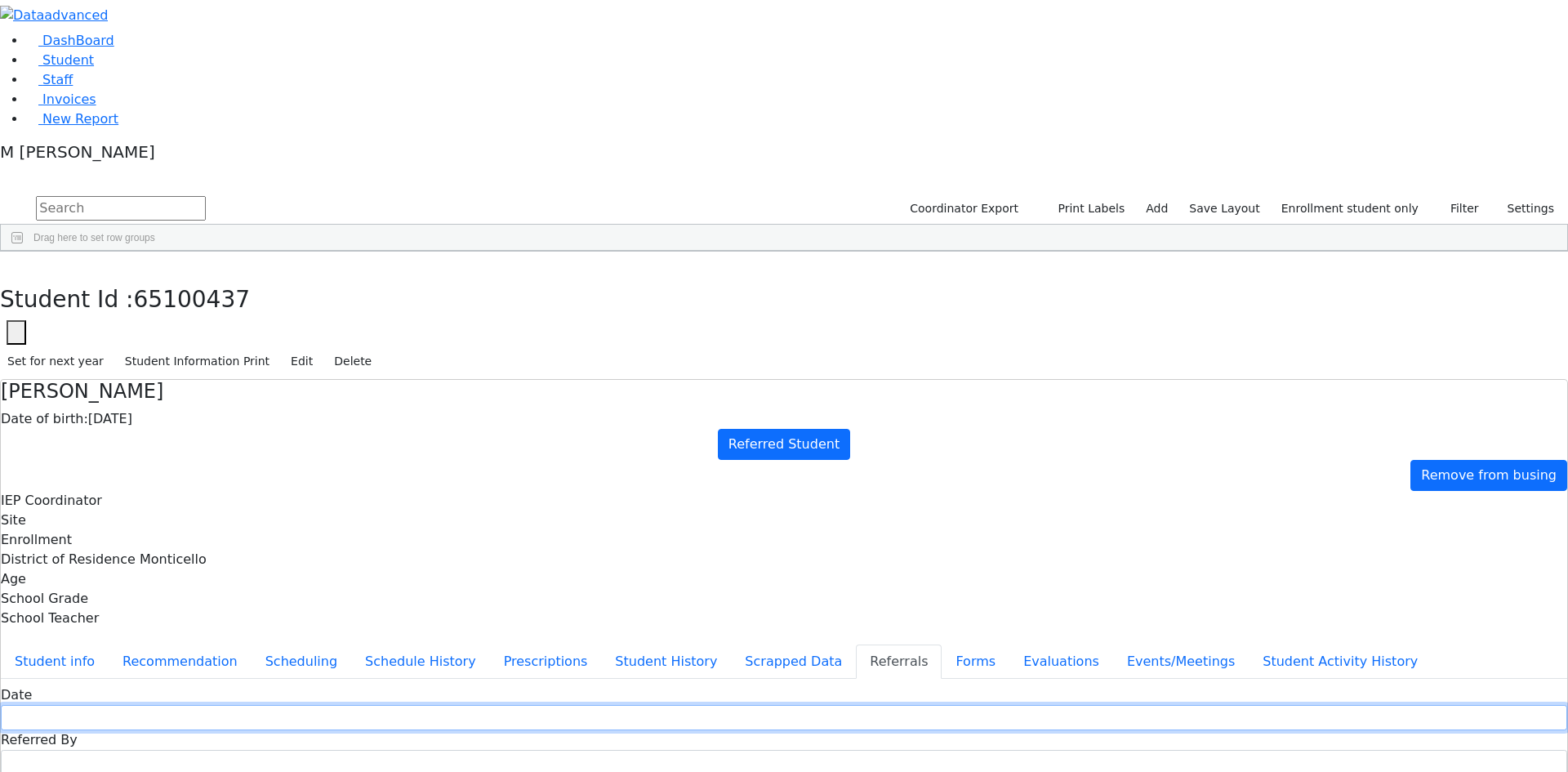
click at [696, 705] on input "text" at bounding box center [784, 718] width 1566 height 26
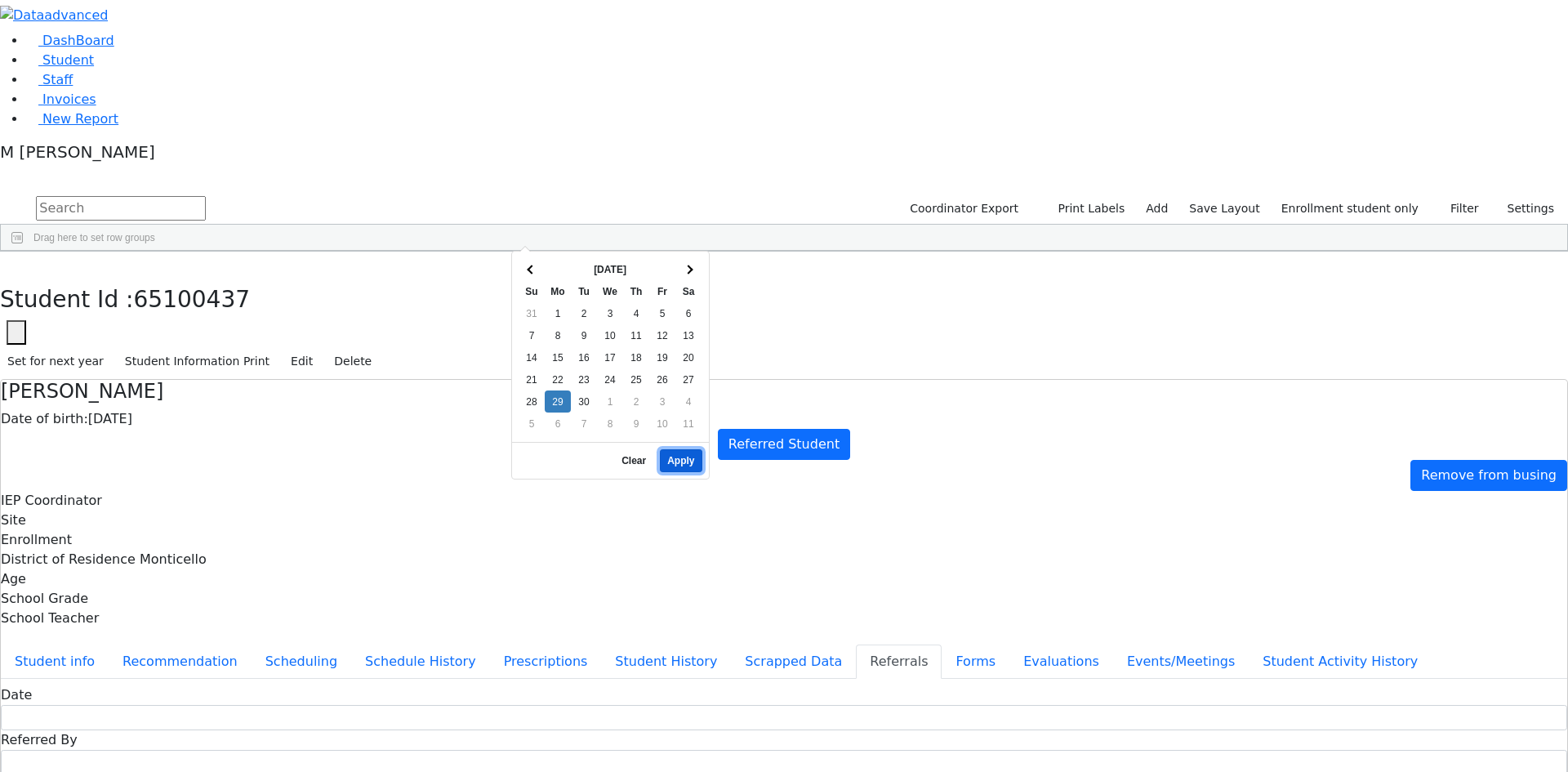
click at [687, 449] on button "Apply" at bounding box center [681, 461] width 42 height 23
type input "[DATE]"
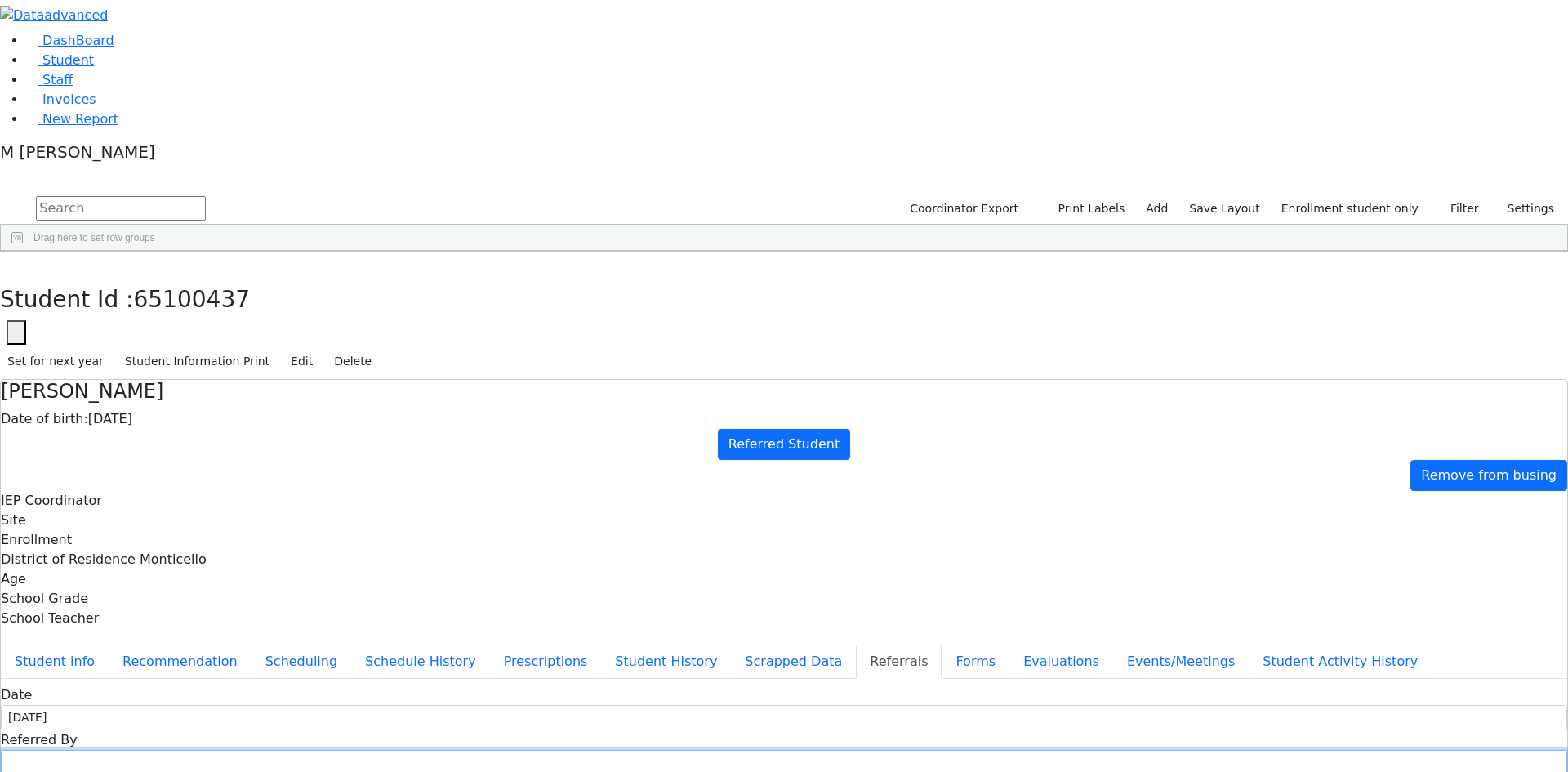
click at [800, 750] on input "text" at bounding box center [784, 762] width 1566 height 26
click at [776, 750] on input "[PERSON_NAME]" at bounding box center [784, 762] width 1566 height 26
type input "[PERSON_NAME]"
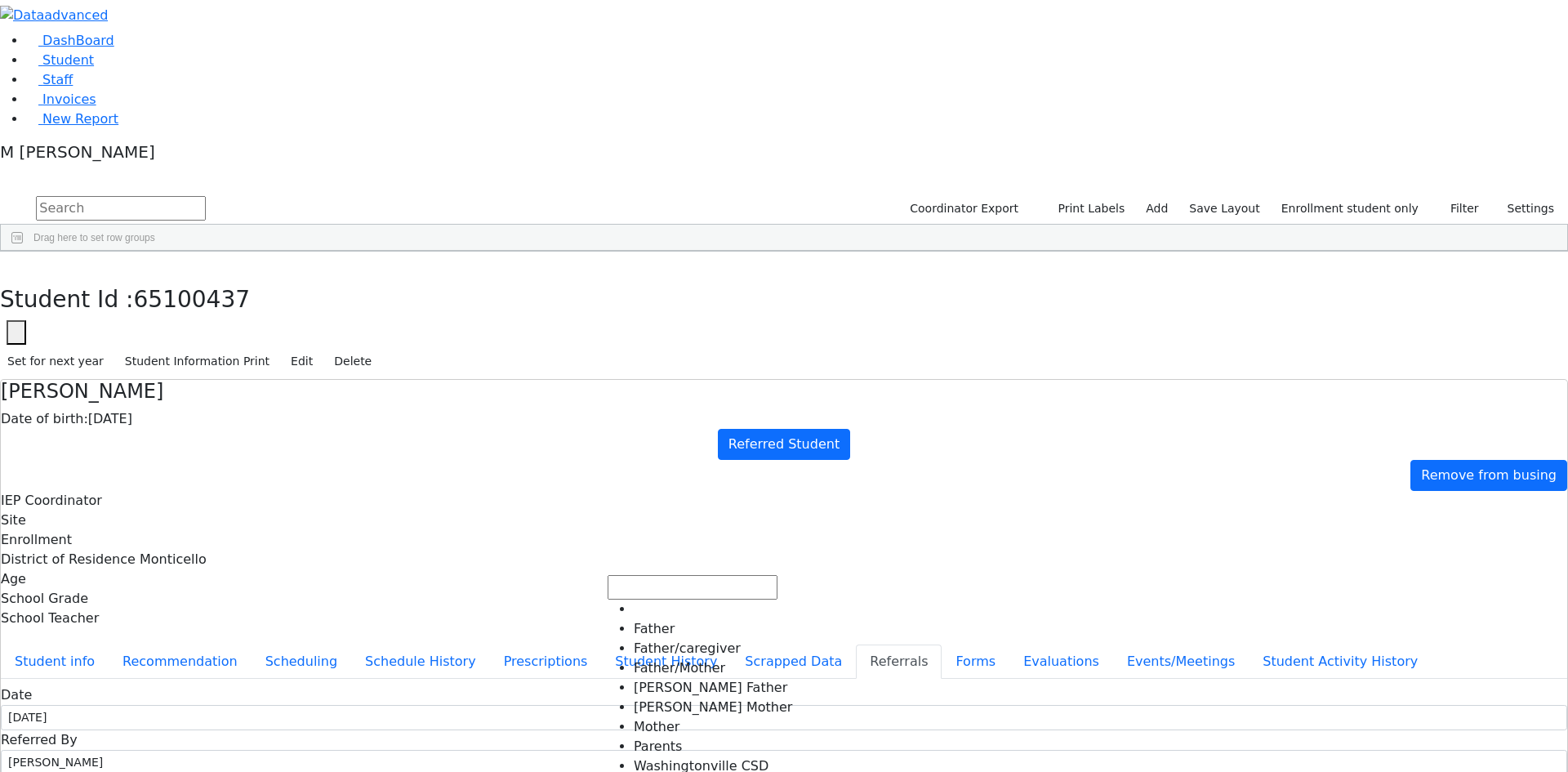
select select "Monticello"
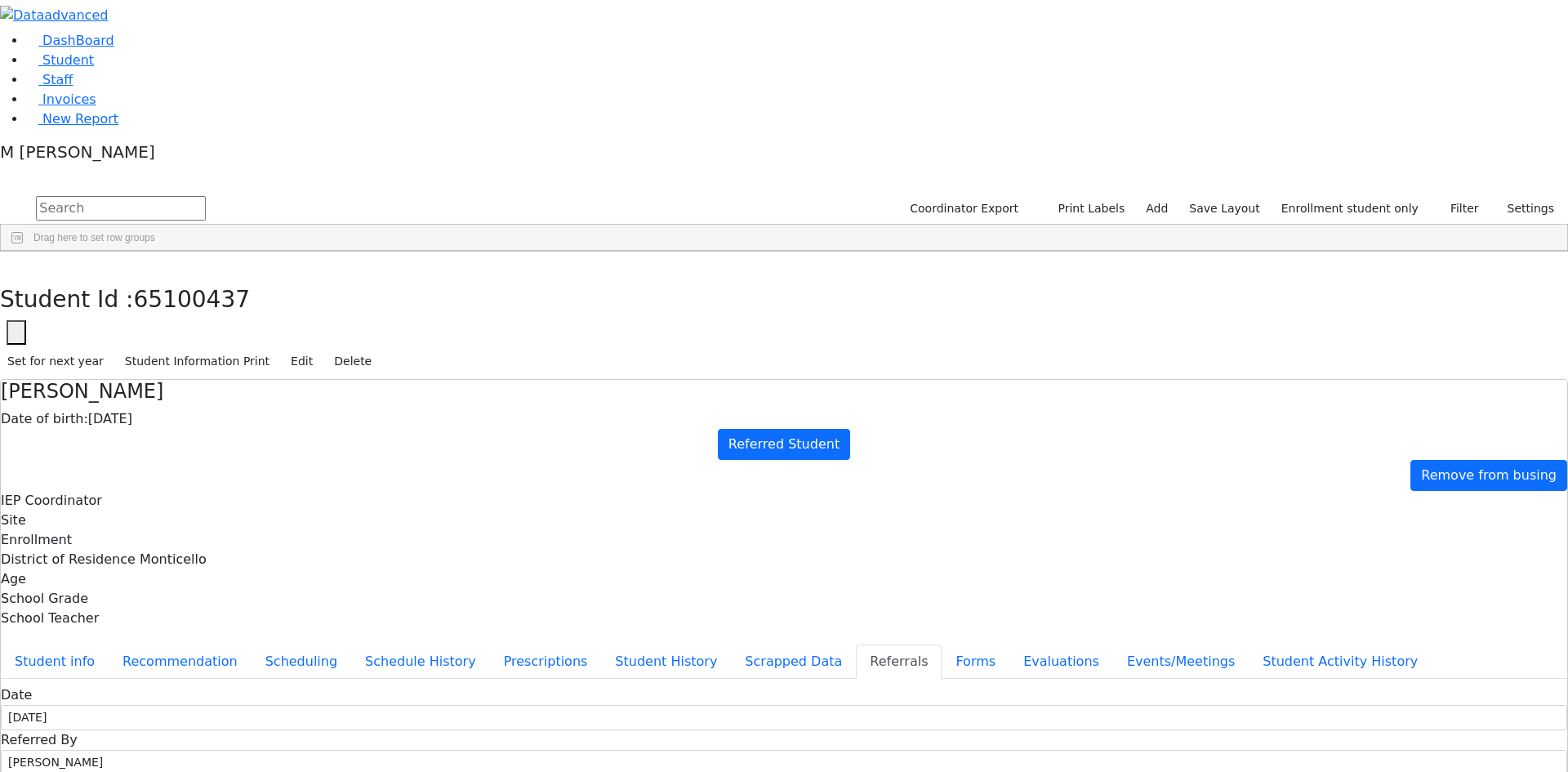
type textarea "Fraidy attends Mosdos Monticello."
checkbox input "true"
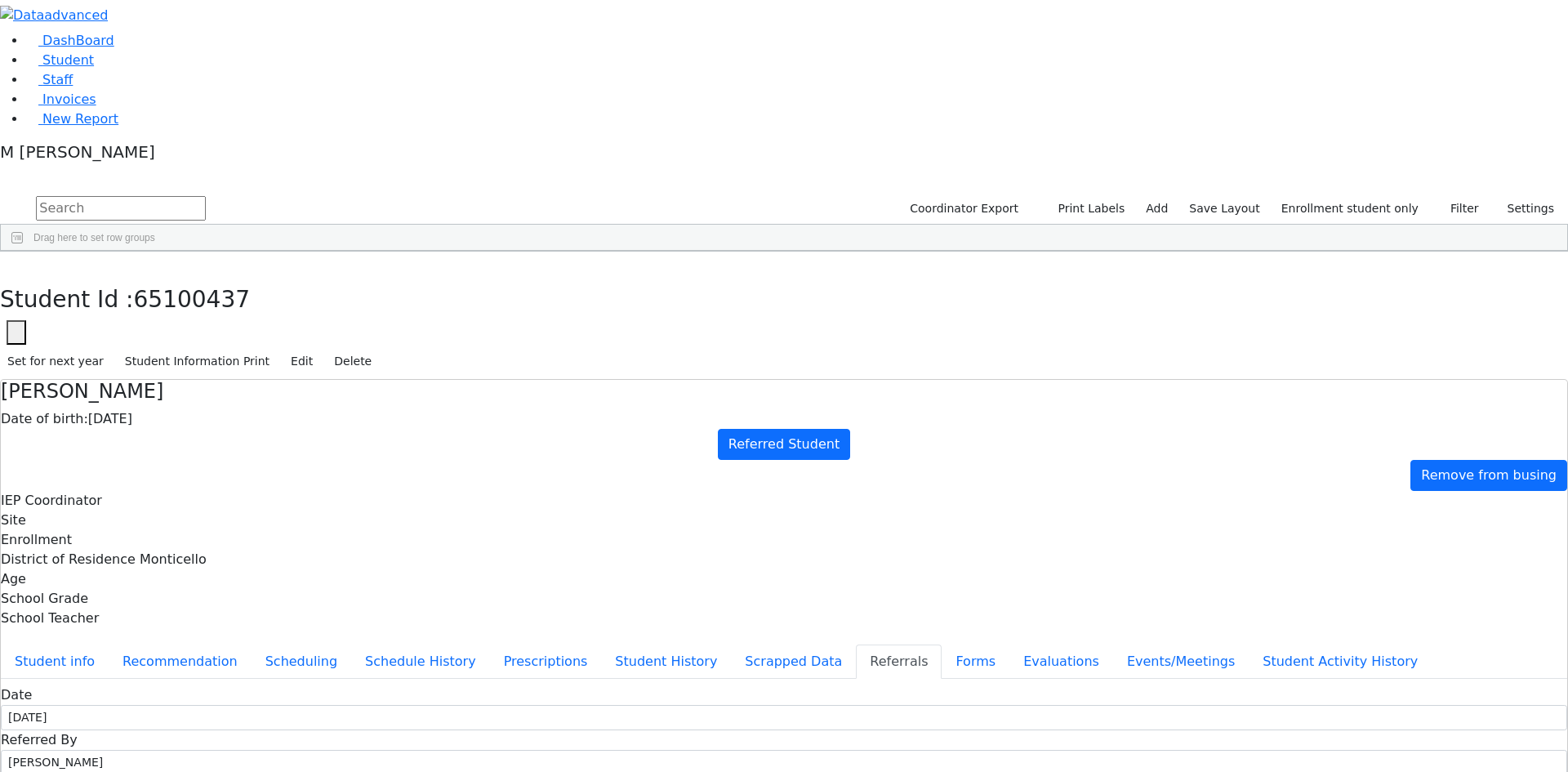
checkbox input "true"
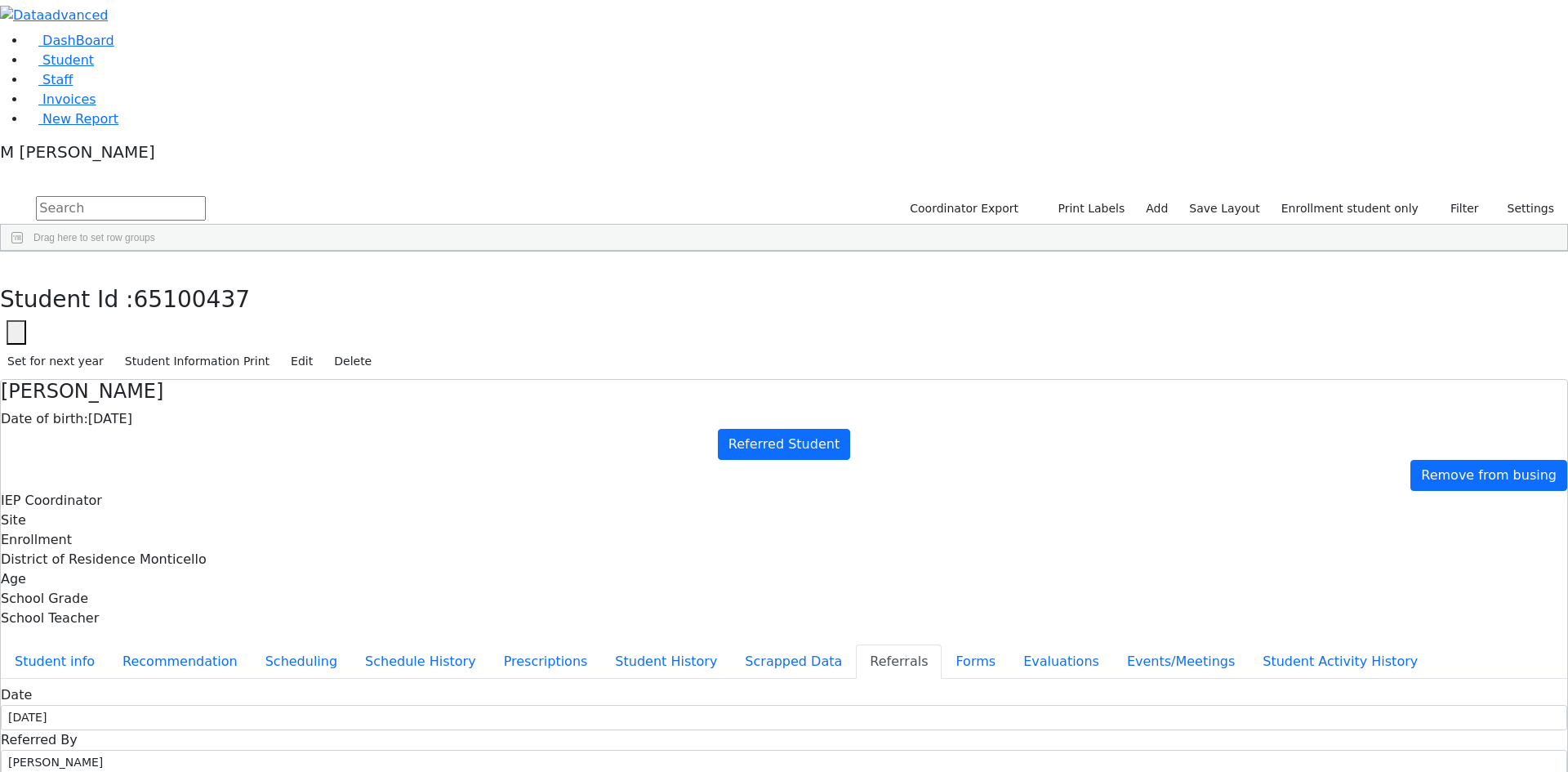
type textarea "Fraidy Is being referred by the monticello CPSE. [PERSON_NAME] received SI, Spe…"
click at [1113, 645] on button "Events/Meetings" at bounding box center [1181, 662] width 136 height 34
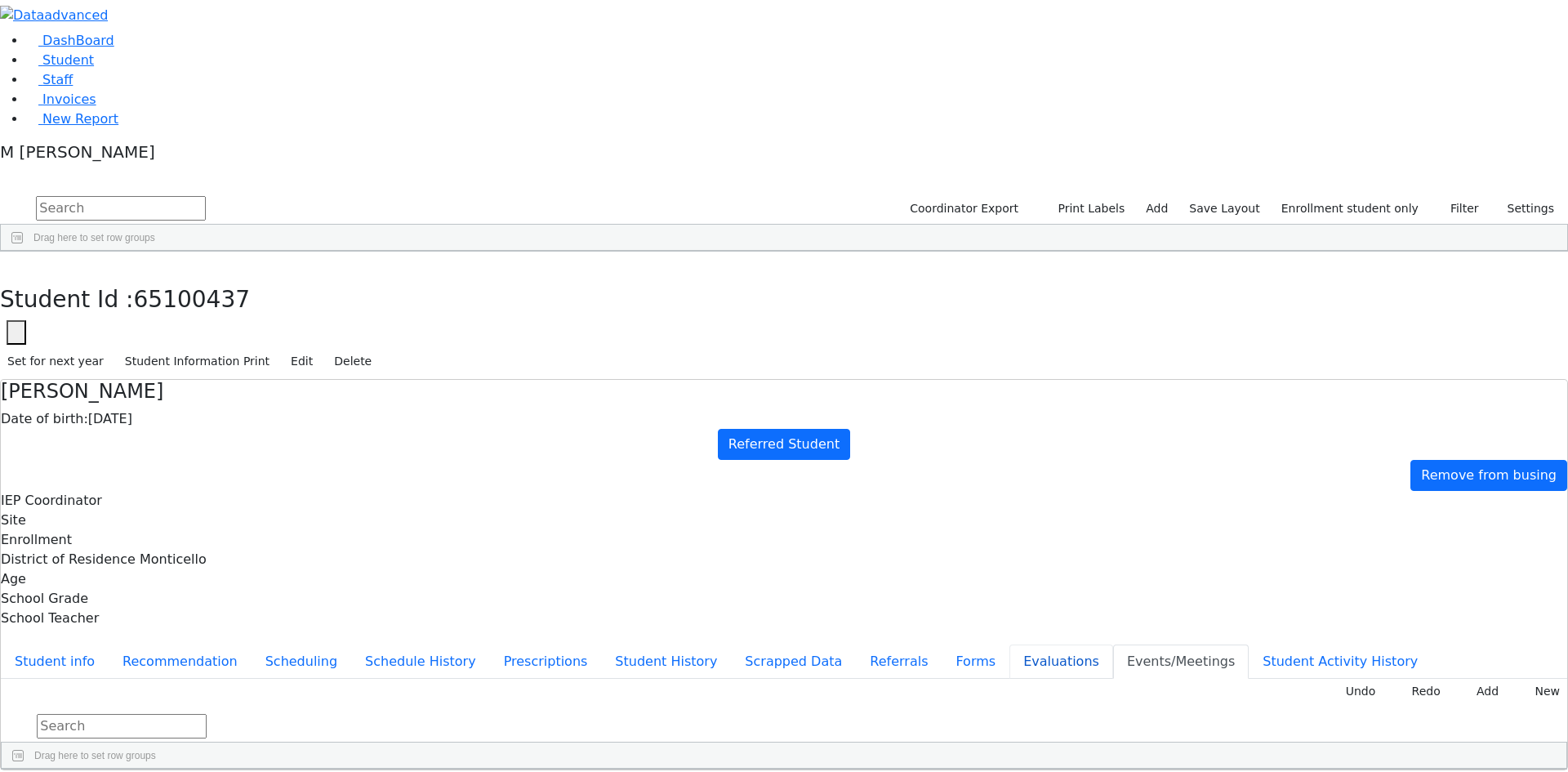
click at [1009, 645] on button "Evaluations" at bounding box center [1061, 662] width 104 height 34
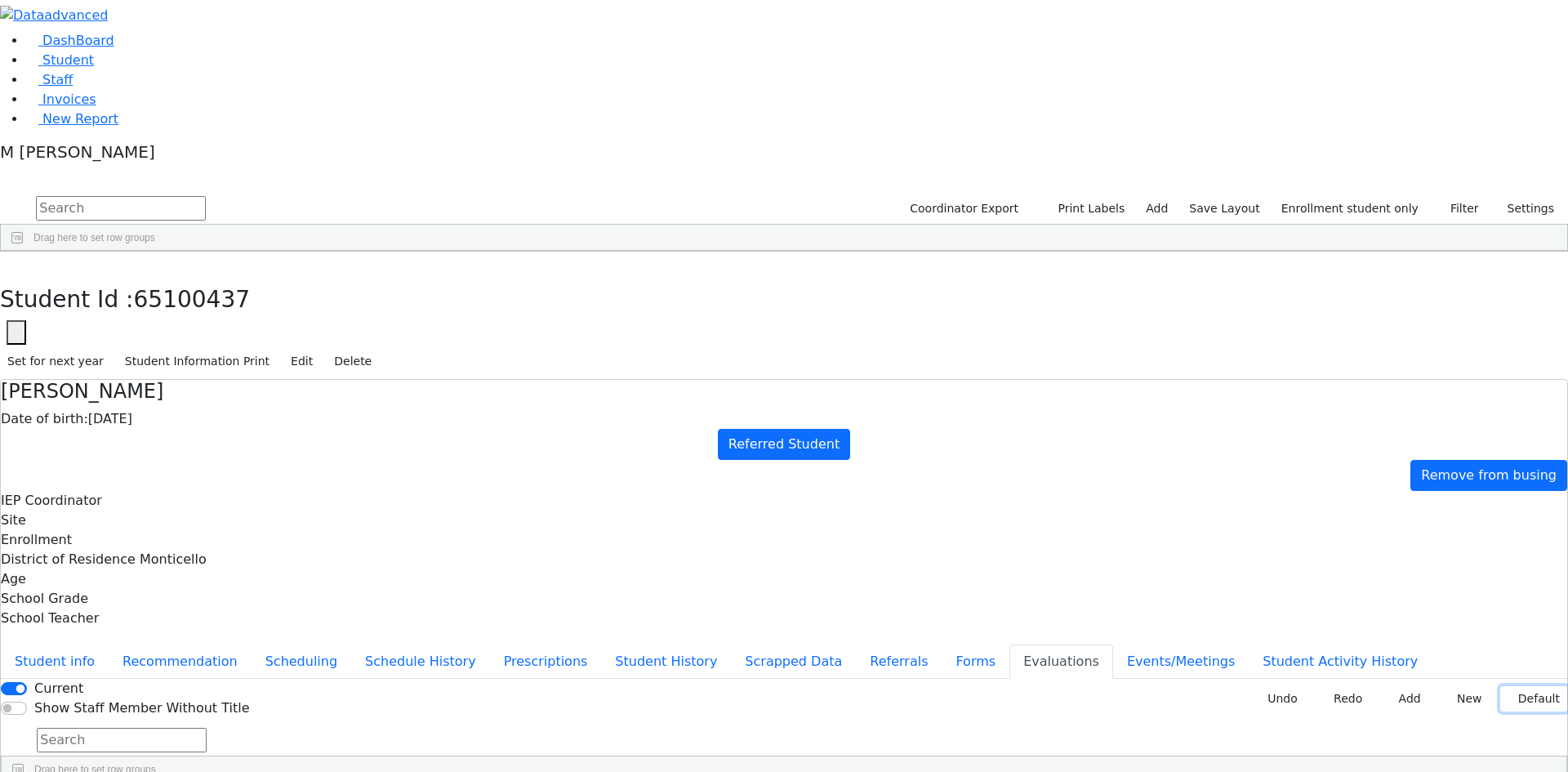
click at [1500, 686] on button "Default" at bounding box center [1534, 698] width 67 height 26
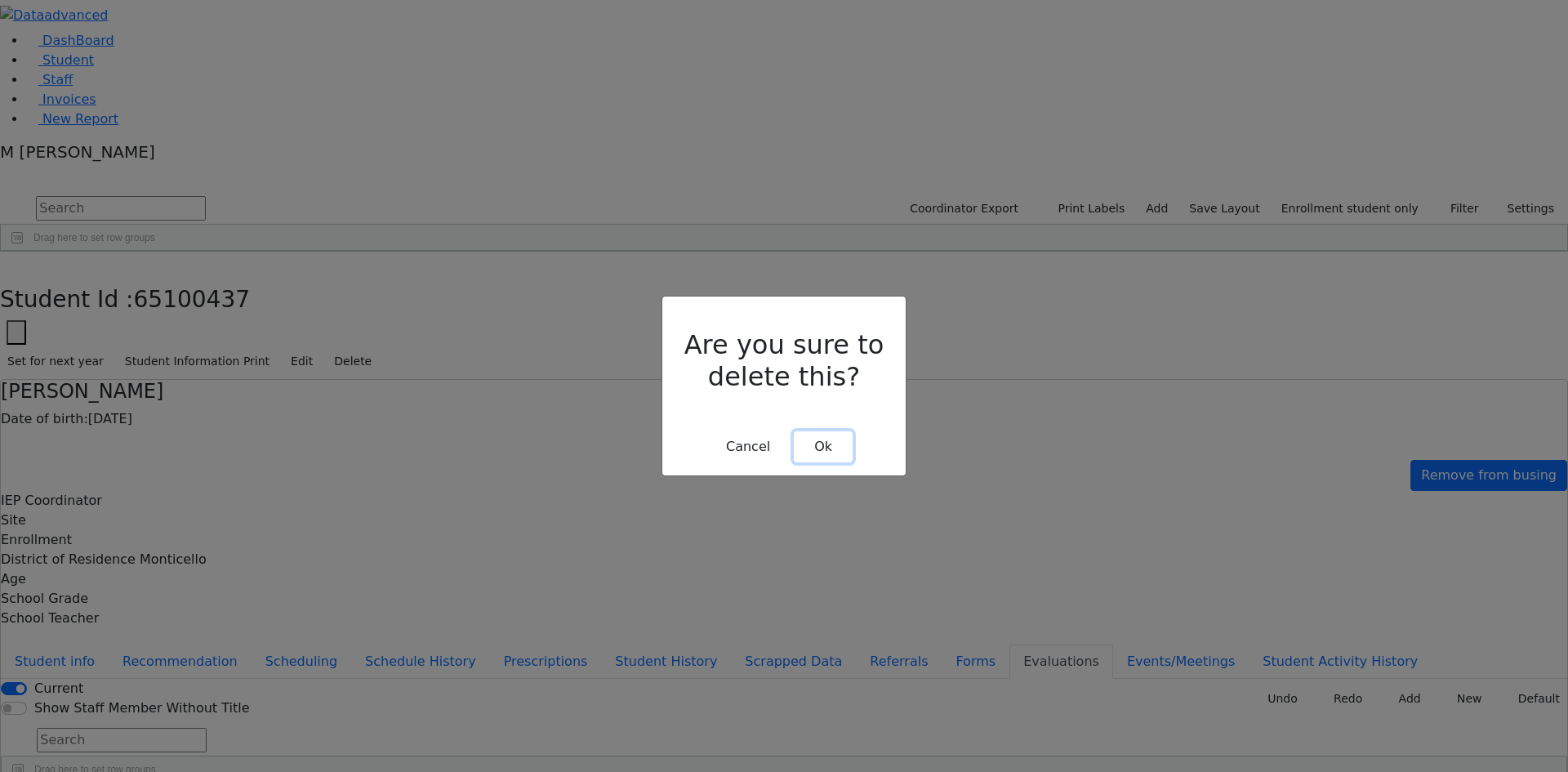
click at [822, 432] on button "Ok" at bounding box center [823, 447] width 59 height 31
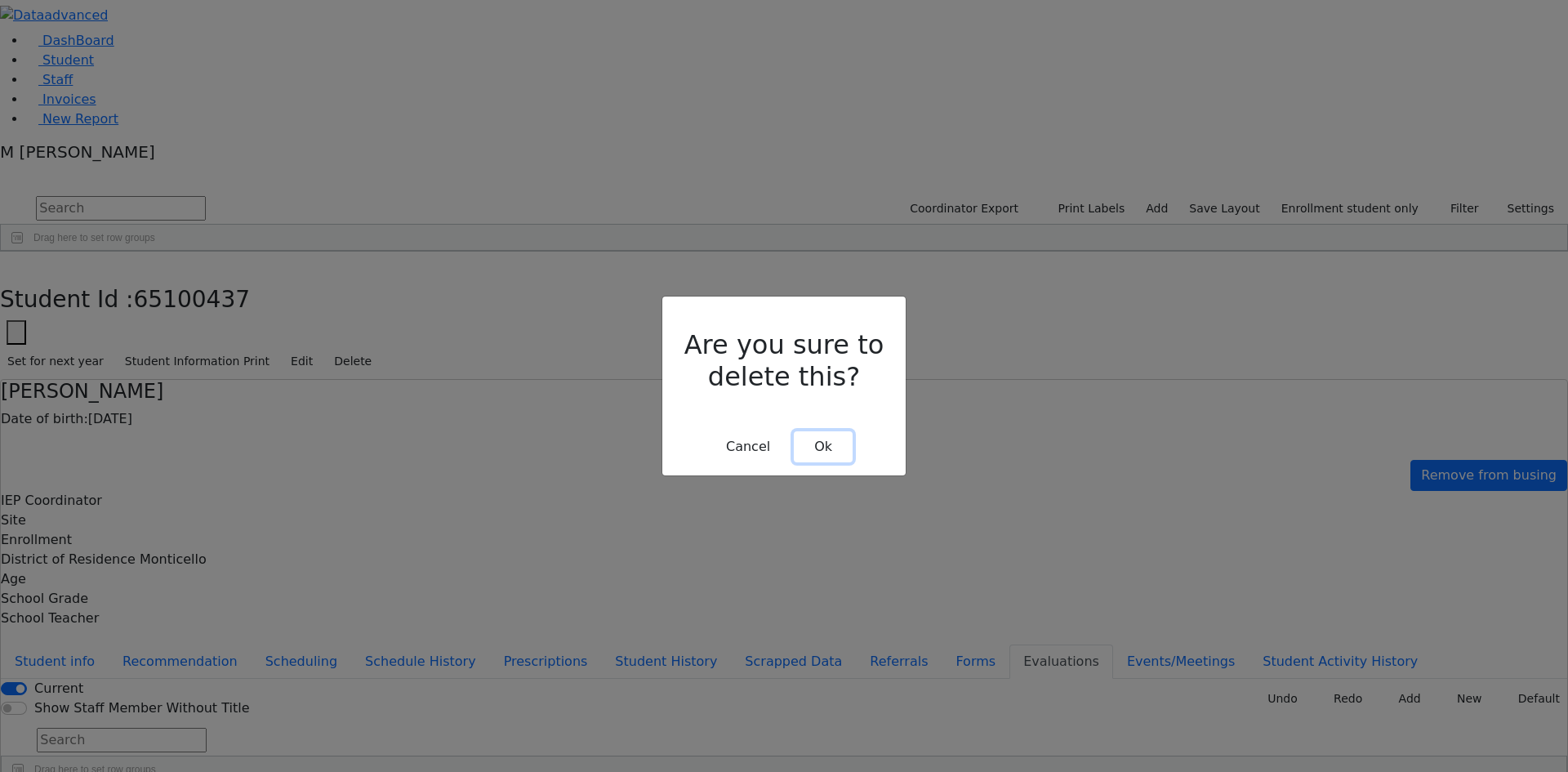
click at [826, 432] on button "Ok" at bounding box center [823, 447] width 59 height 31
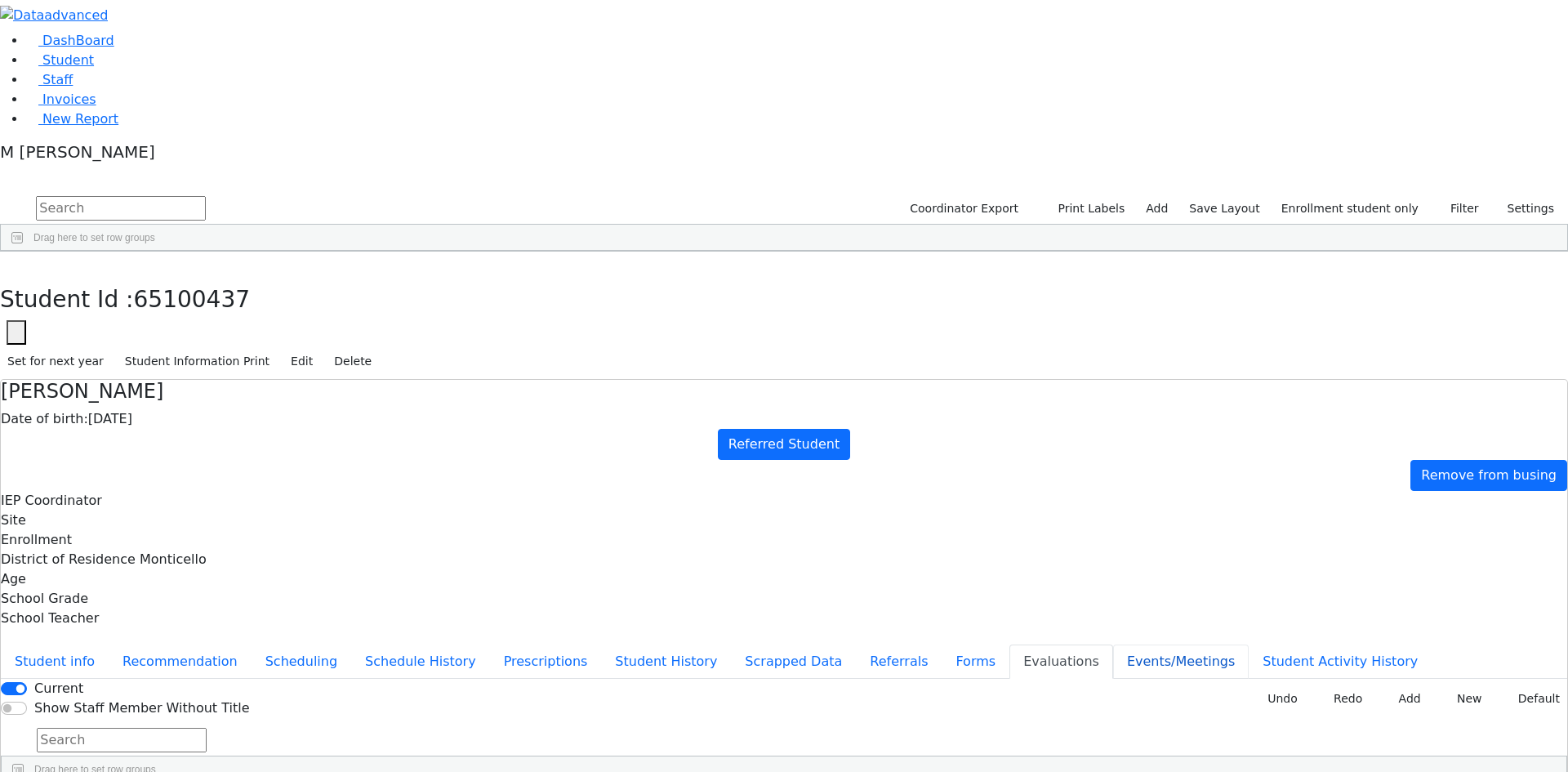
click at [1113, 645] on button "Events/Meetings" at bounding box center [1181, 662] width 136 height 34
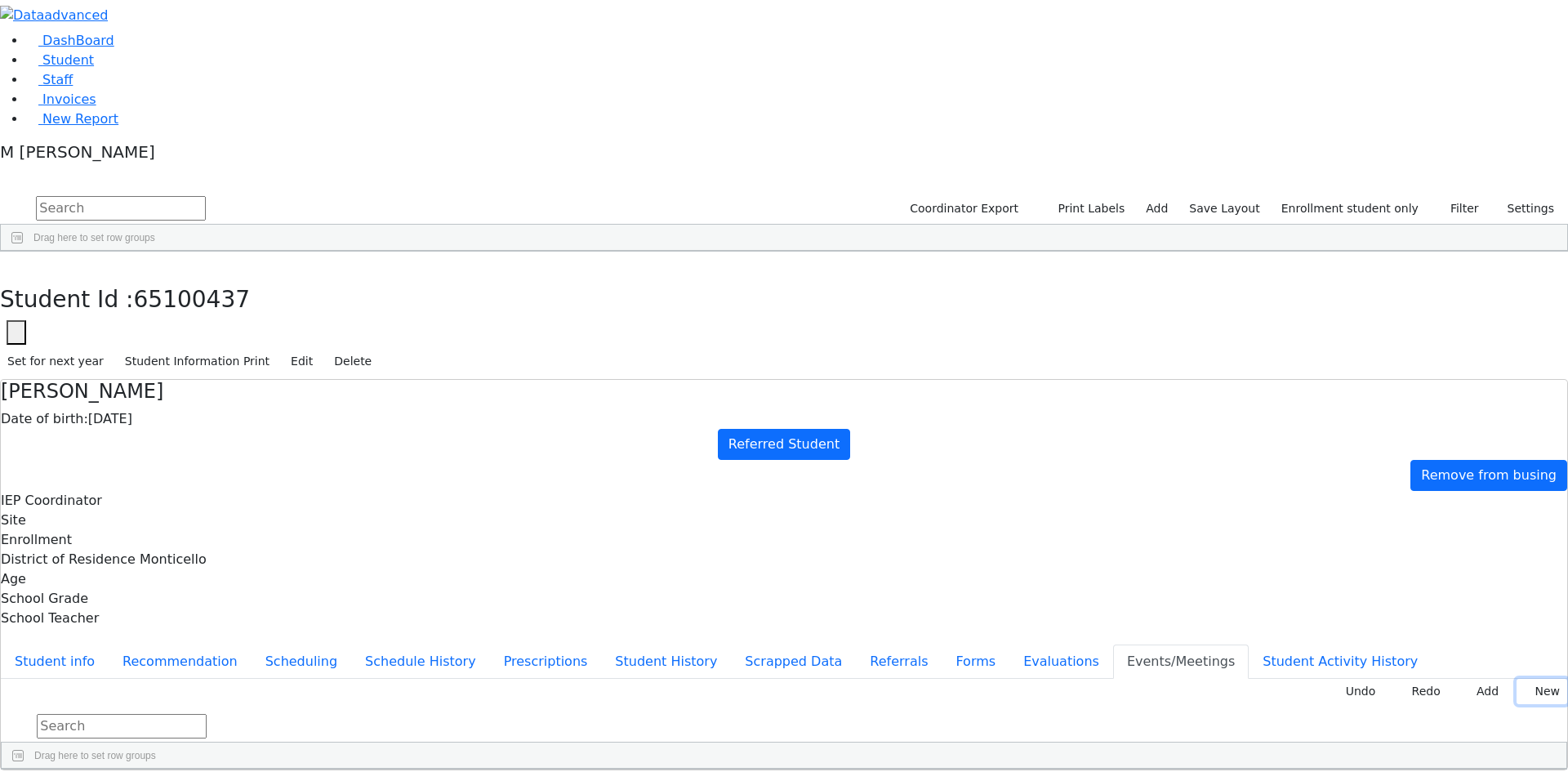
click at [1516, 679] on button "New" at bounding box center [1541, 692] width 51 height 26
type input "[DATE]"
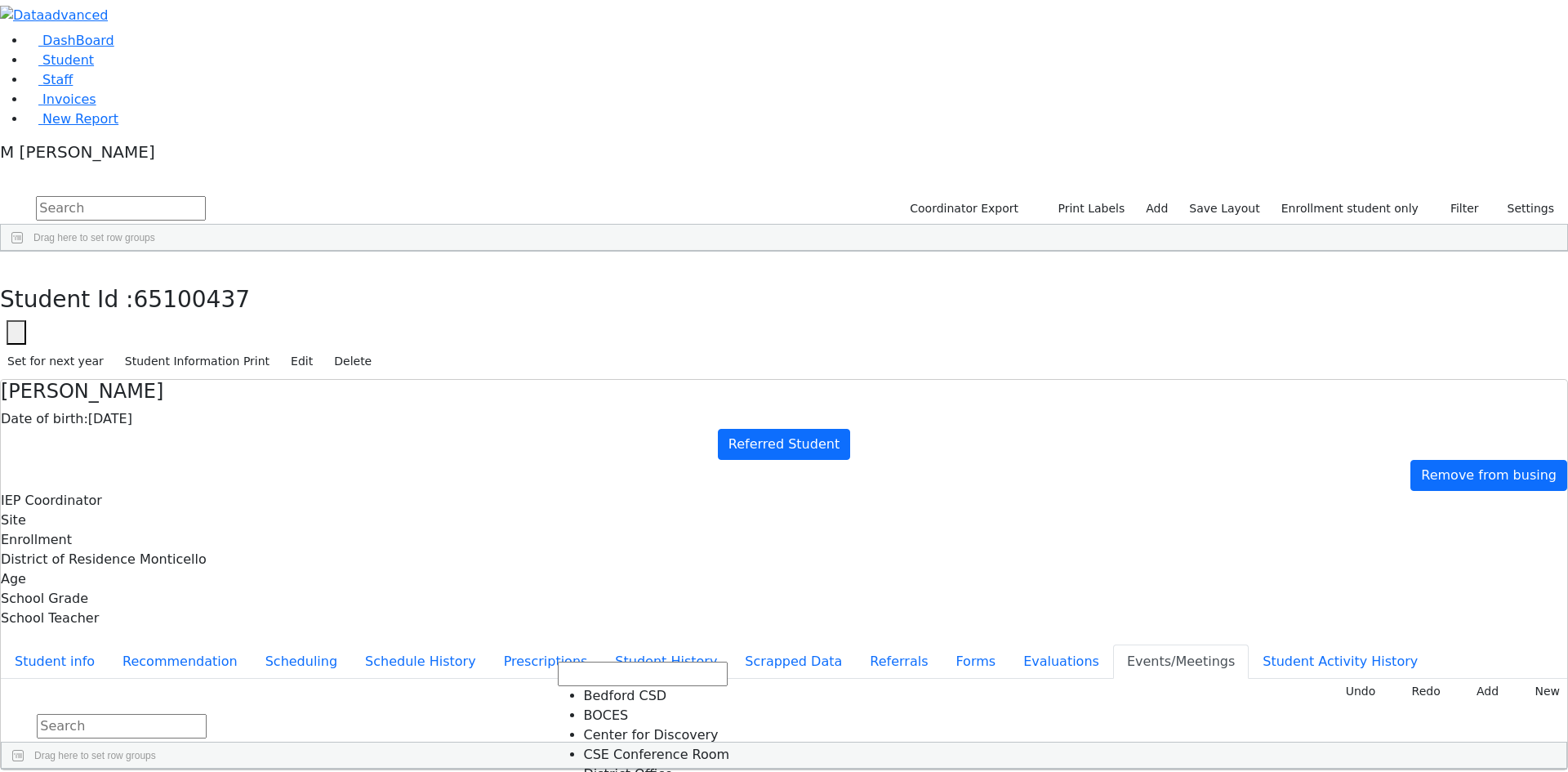
scroll to position [163, 0]
click at [1009, 645] on button "Evaluations" at bounding box center [1061, 662] width 104 height 34
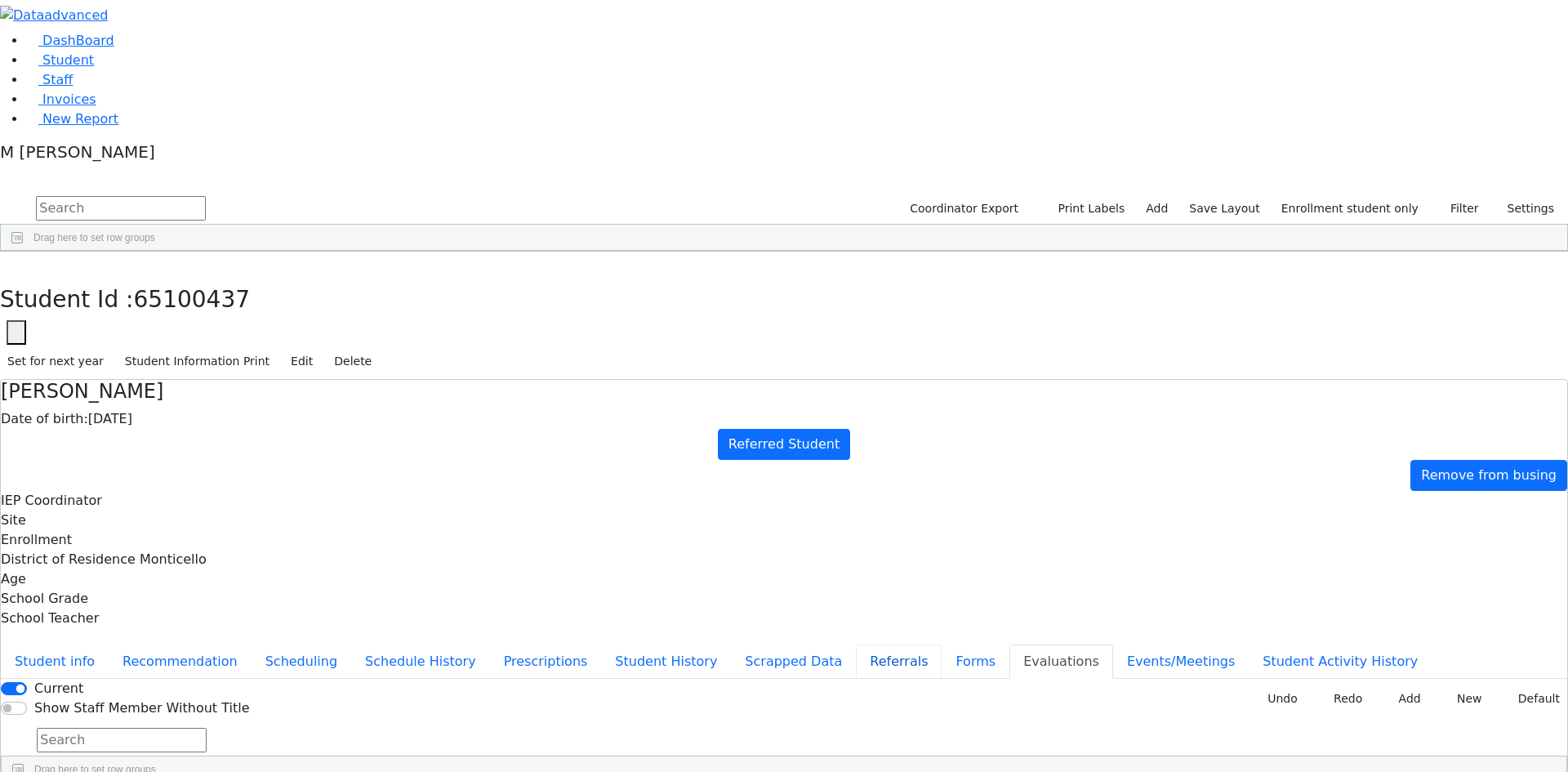
click at [856, 645] on button "Referrals" at bounding box center [899, 662] width 86 height 34
